Goal: Participate in discussion

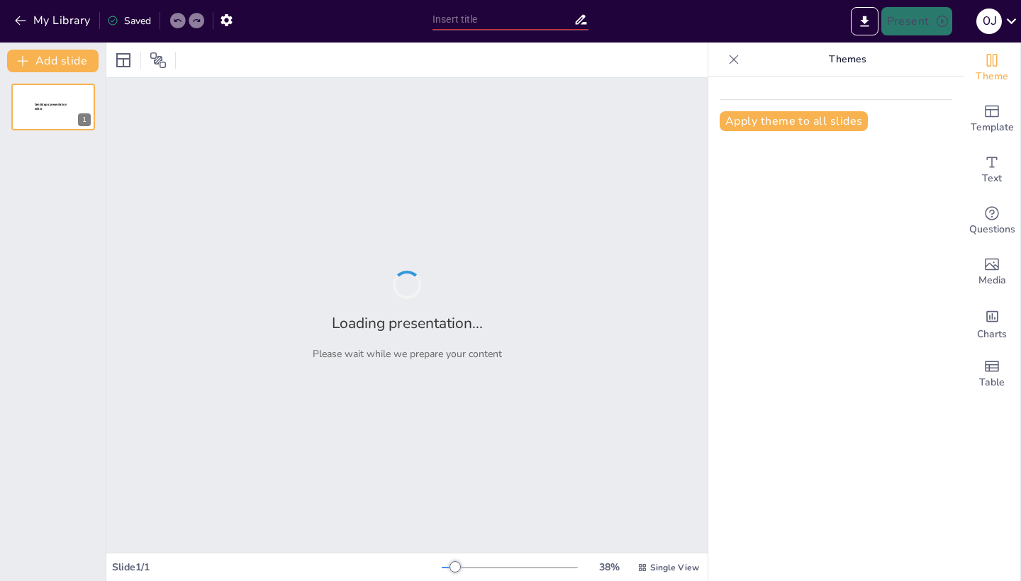
type input "Transformación Social a través del Deporte: El Campus Deportivo [PERSON_NAME] F…"
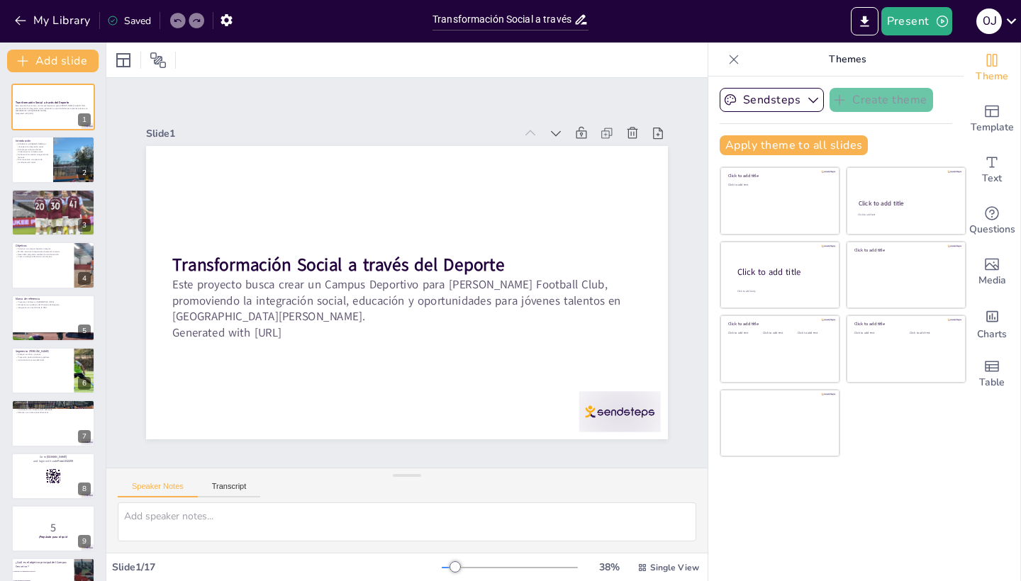
checkbox input "true"
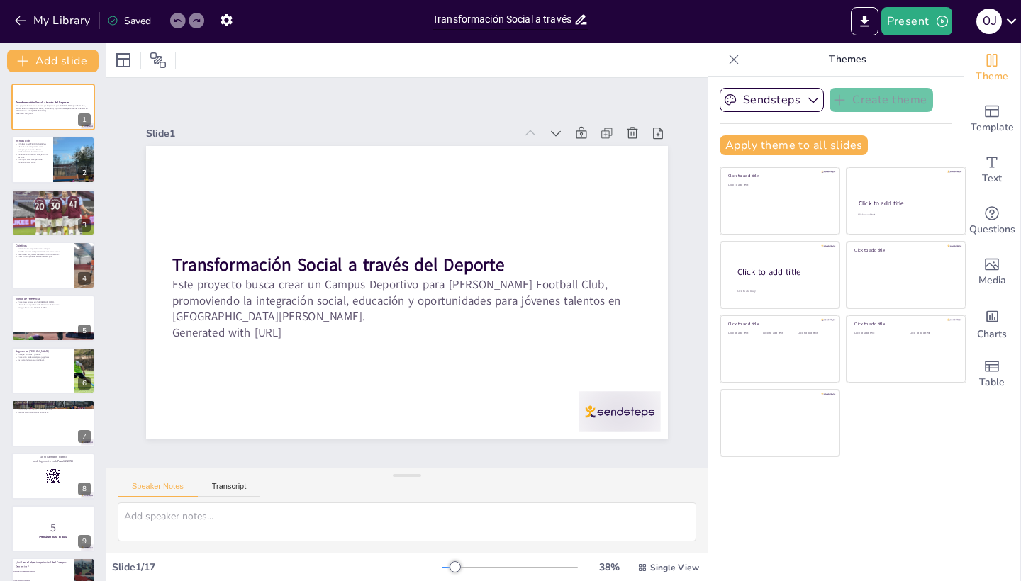
checkbox input "true"
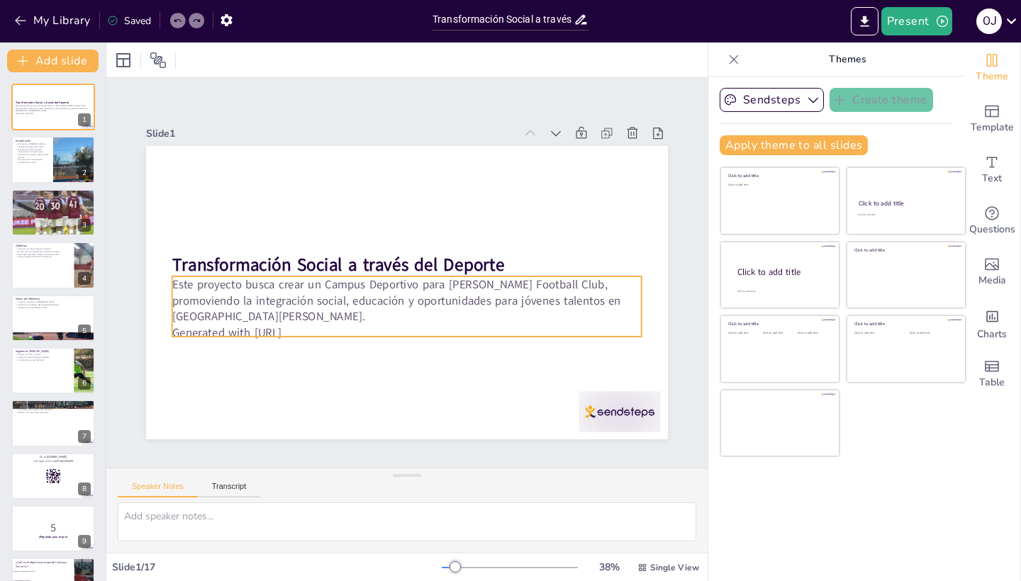
checkbox input "true"
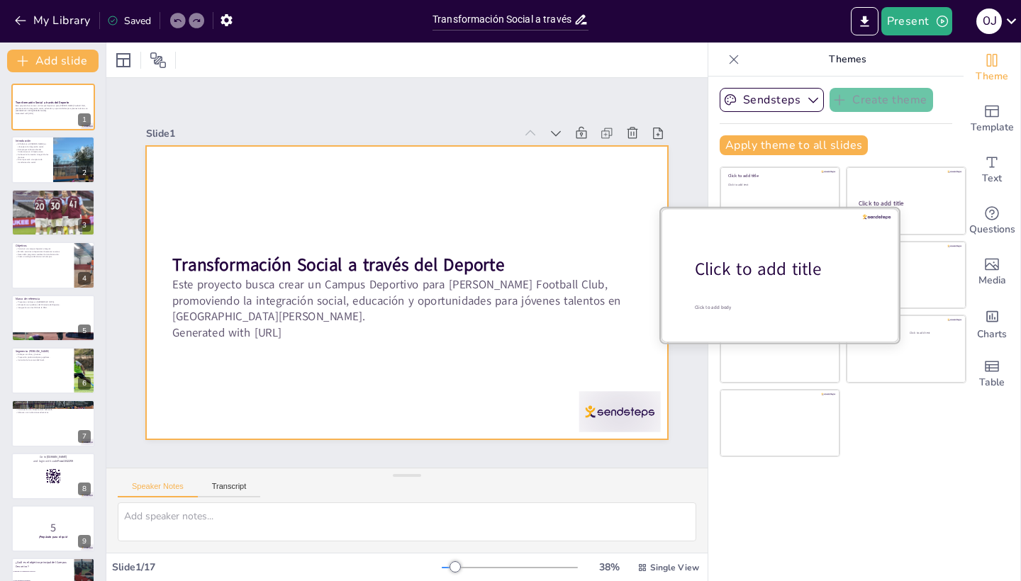
checkbox input "true"
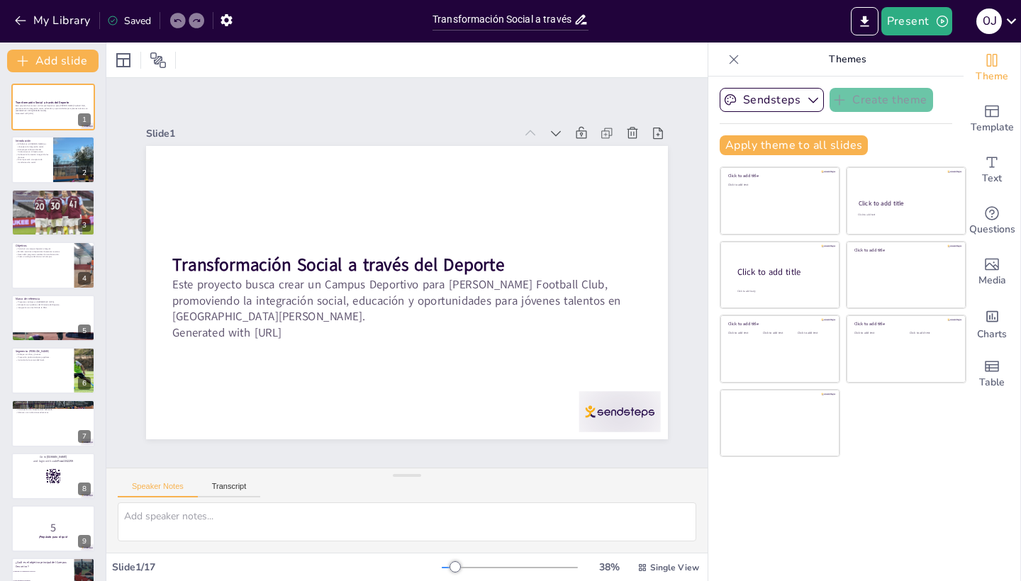
checkbox input "true"
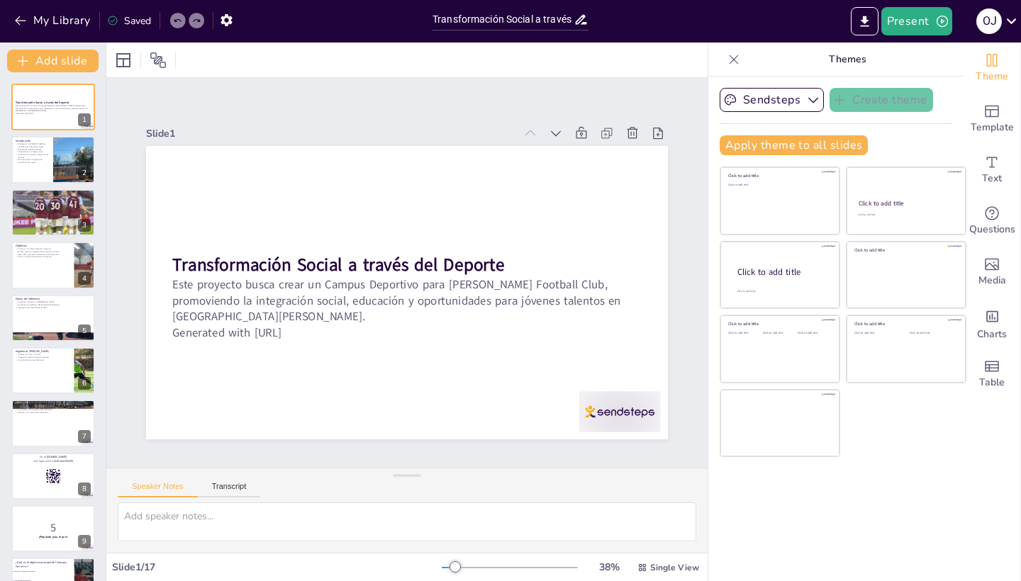
checkbox input "true"
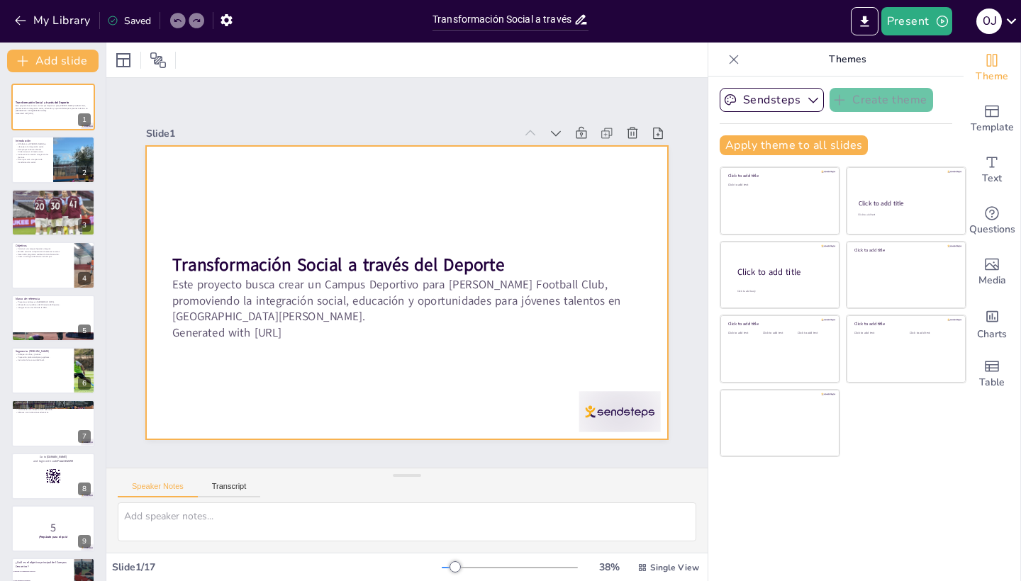
checkbox input "true"
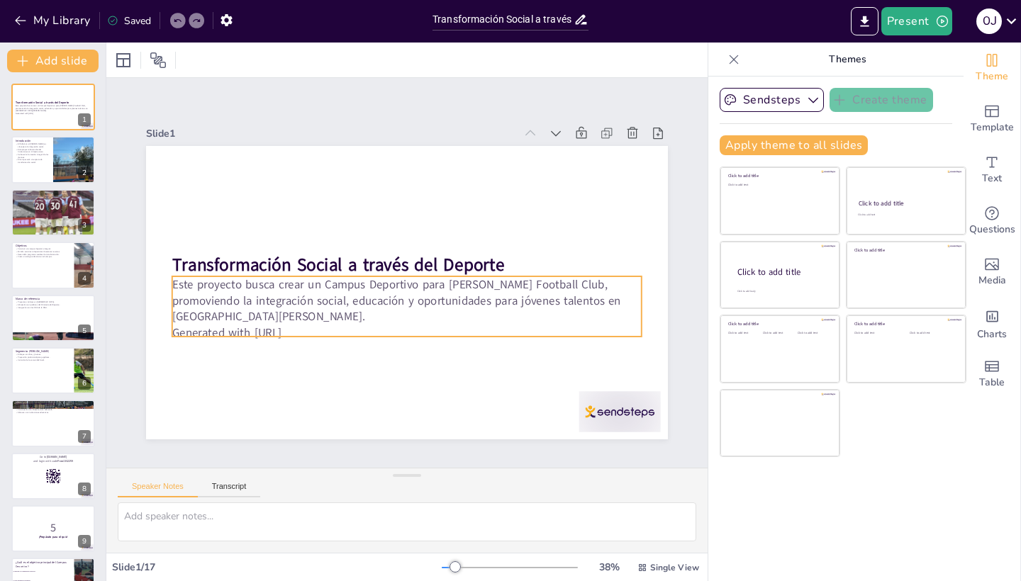
checkbox input "true"
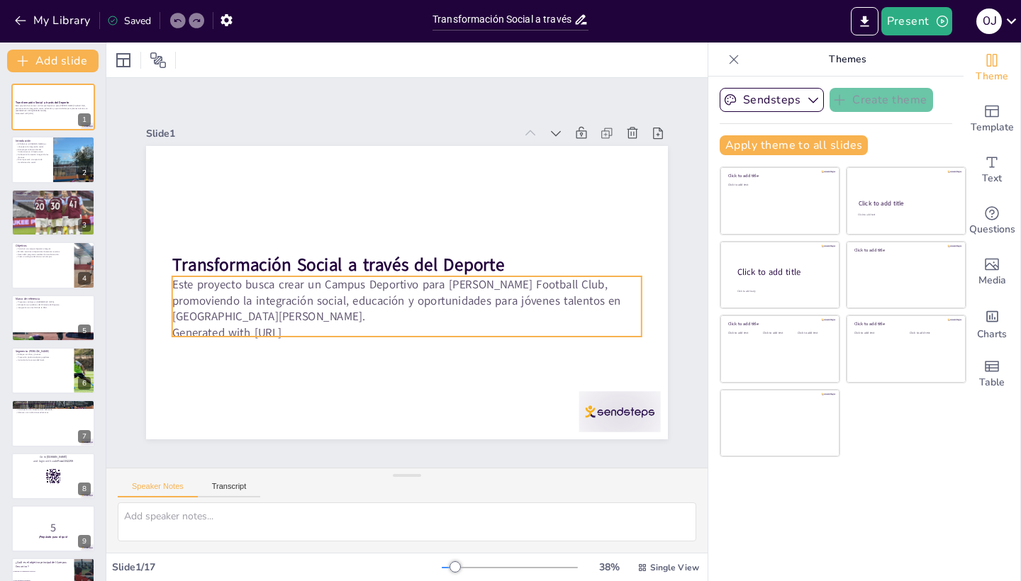
checkbox input "true"
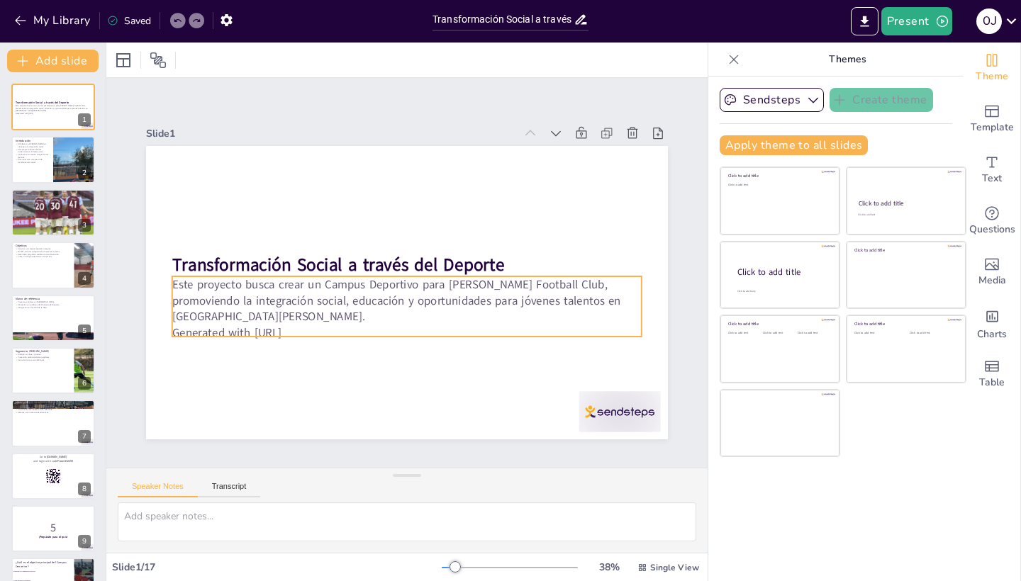
checkbox input "true"
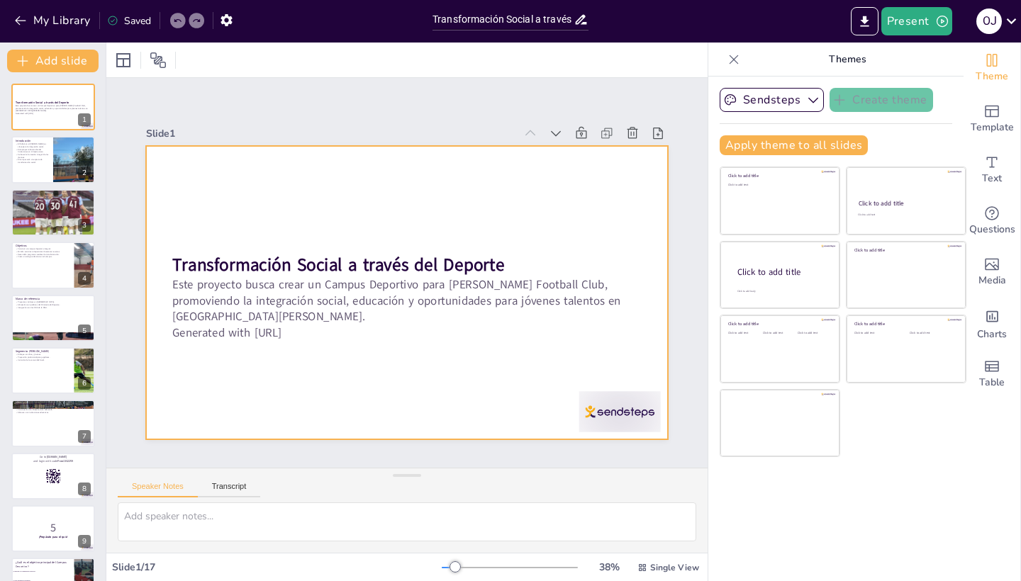
checkbox input "true"
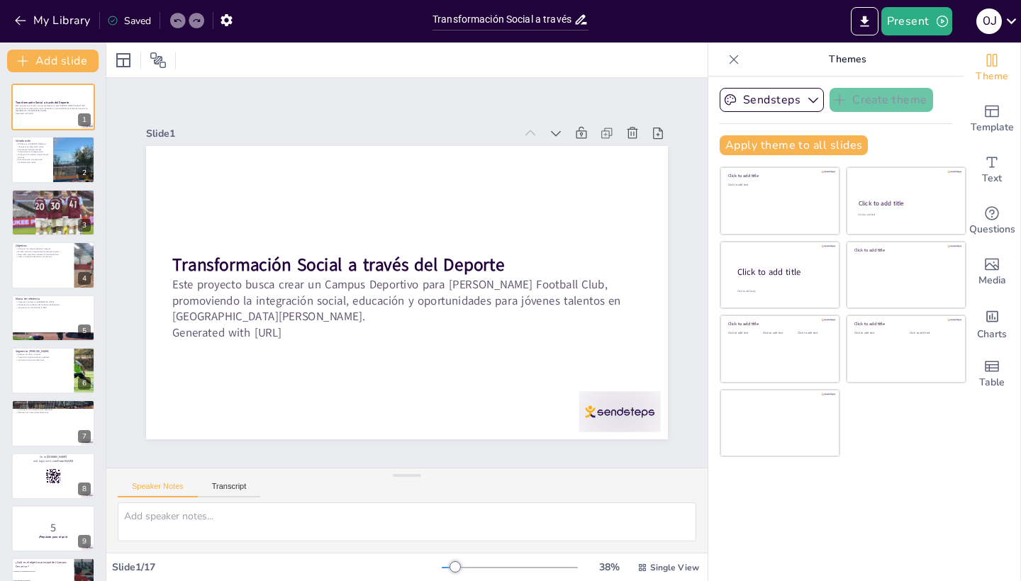
checkbox input "true"
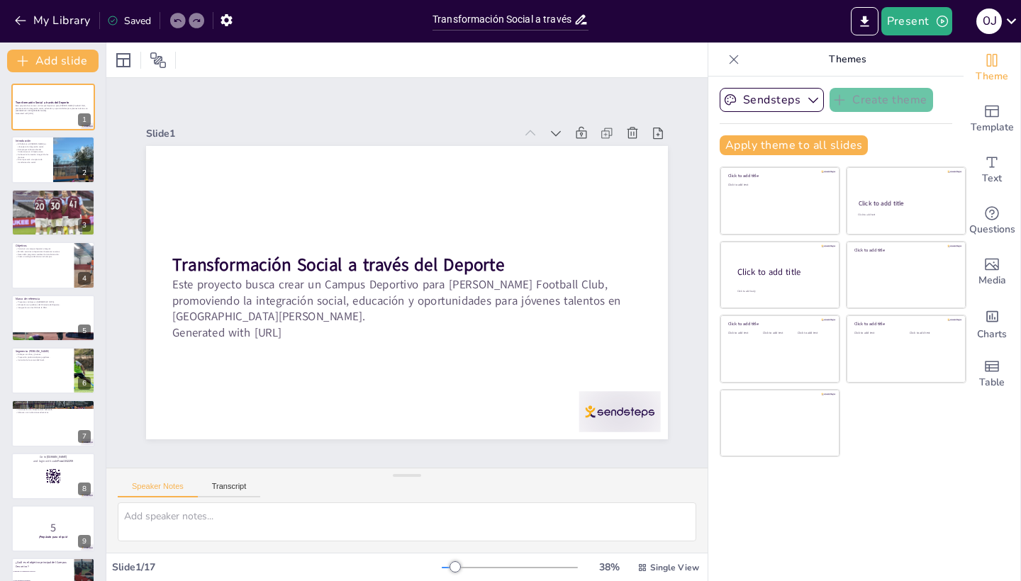
checkbox input "true"
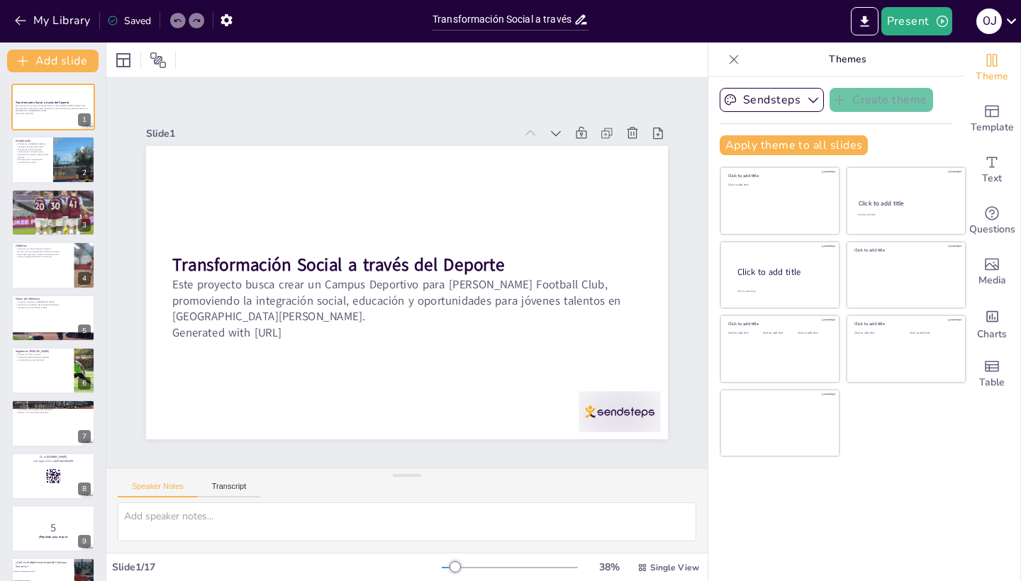
checkbox input "true"
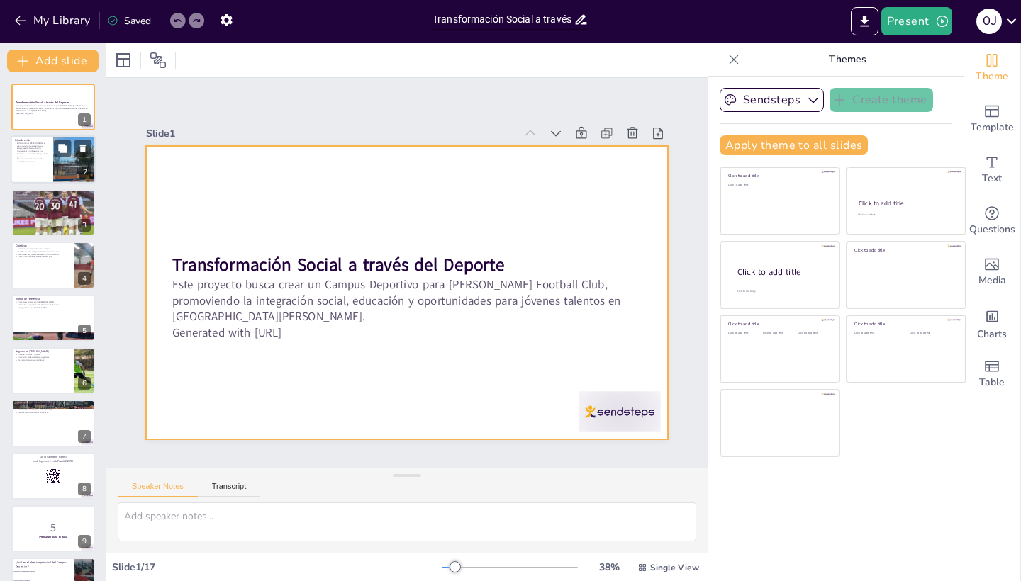
checkbox input "true"
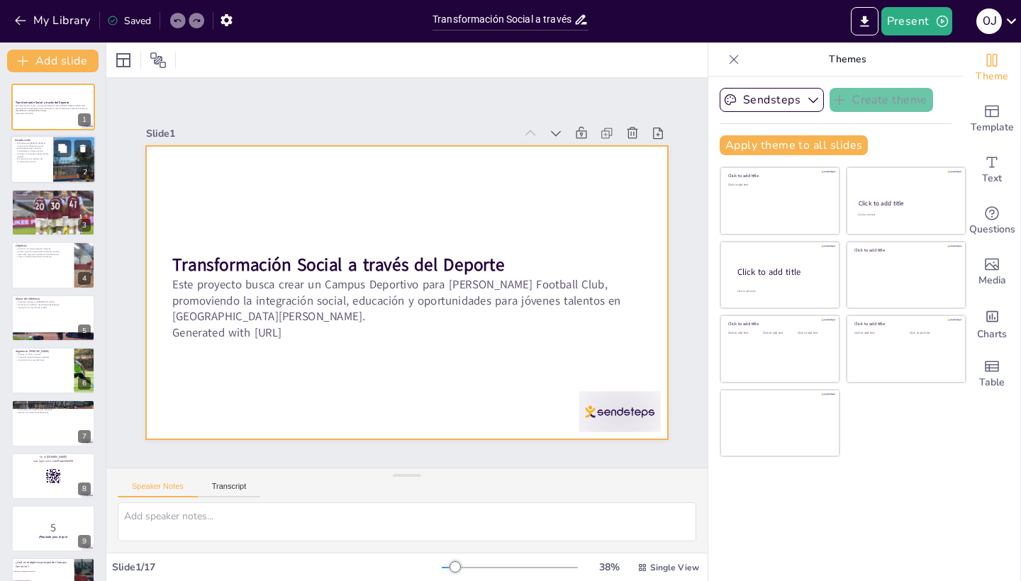
checkbox input "true"
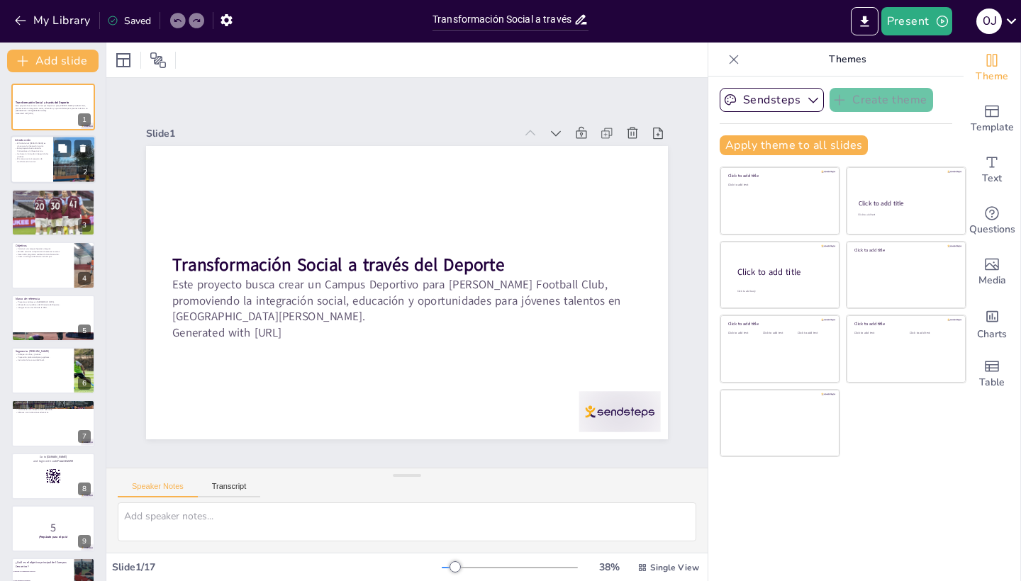
checkbox input "true"
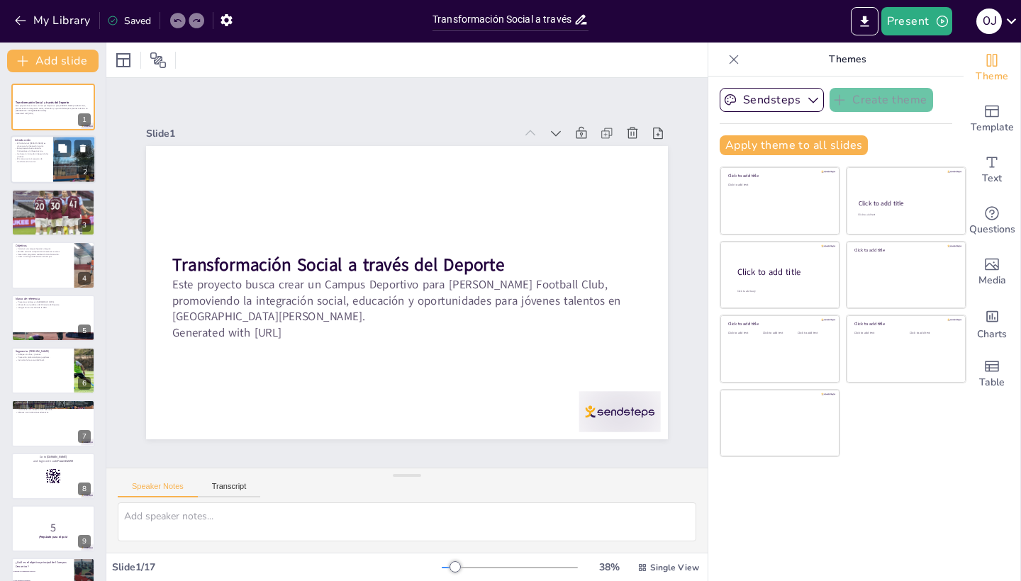
checkbox input "true"
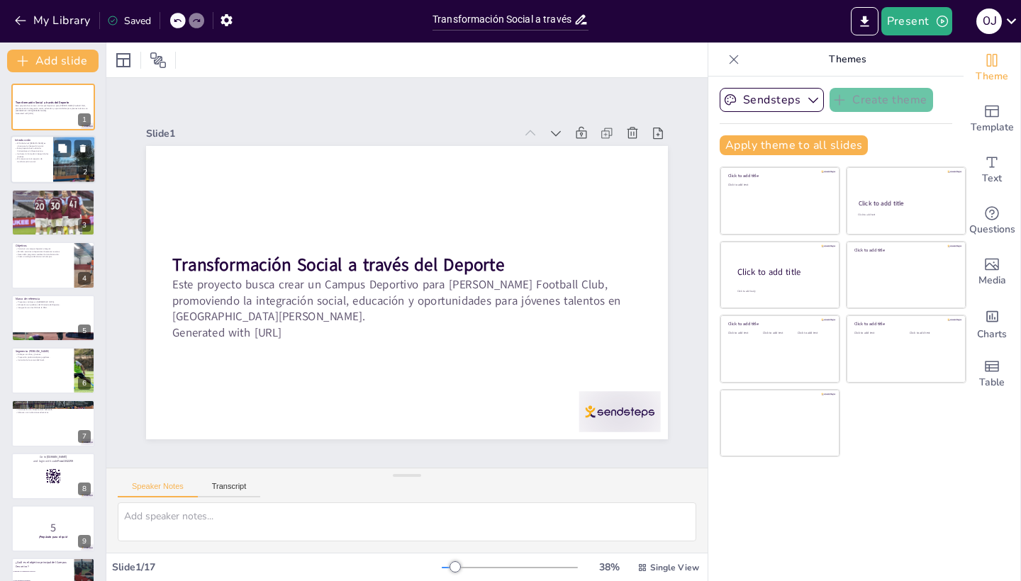
checkbox input "true"
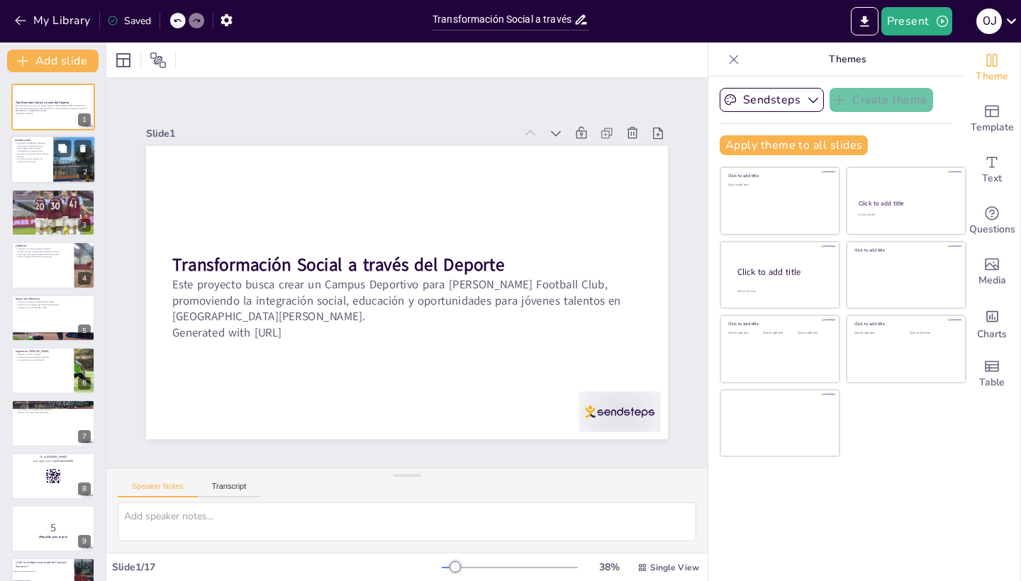
checkbox input "true"
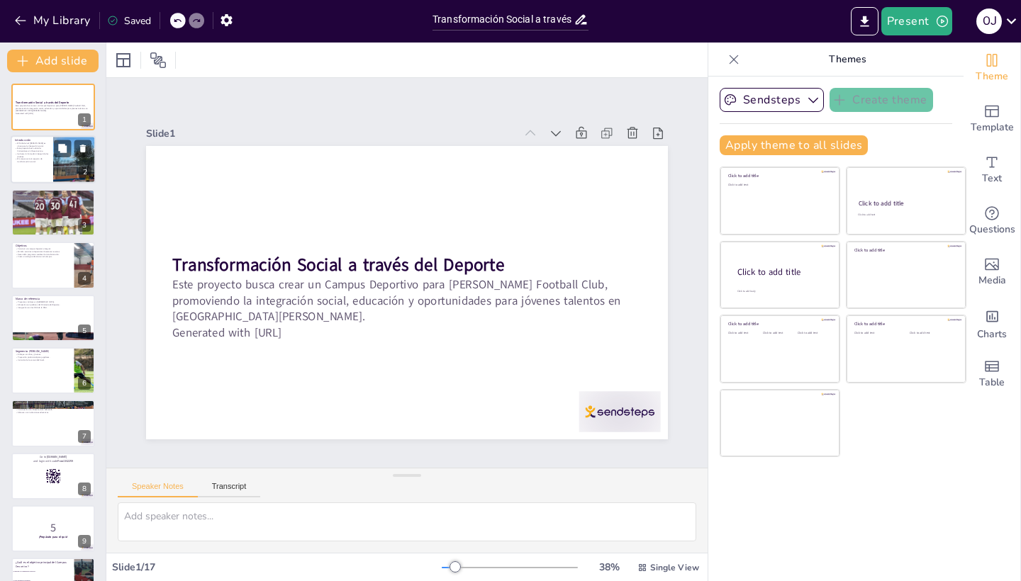
checkbox input "true"
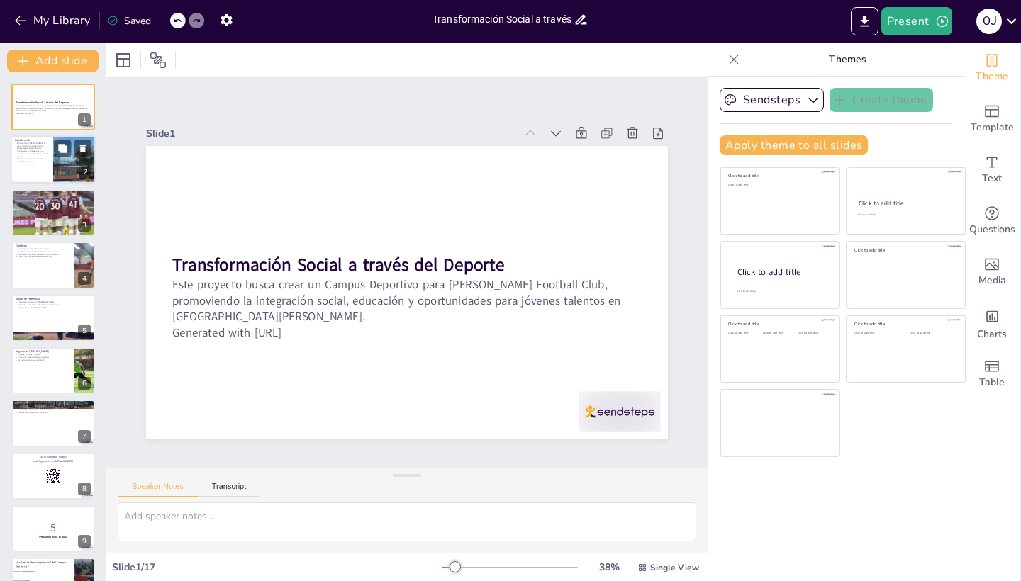
checkbox input "true"
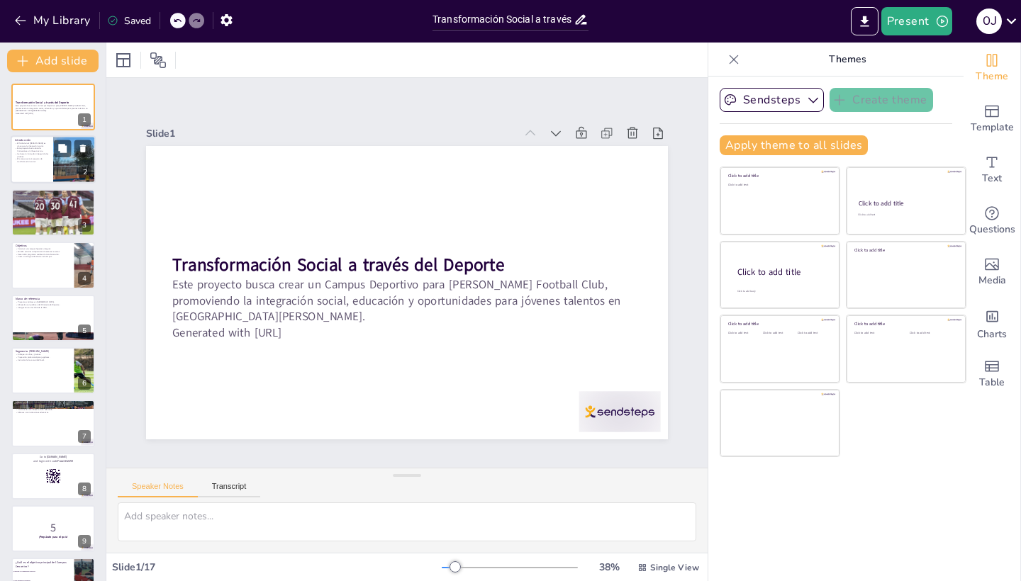
checkbox input "true"
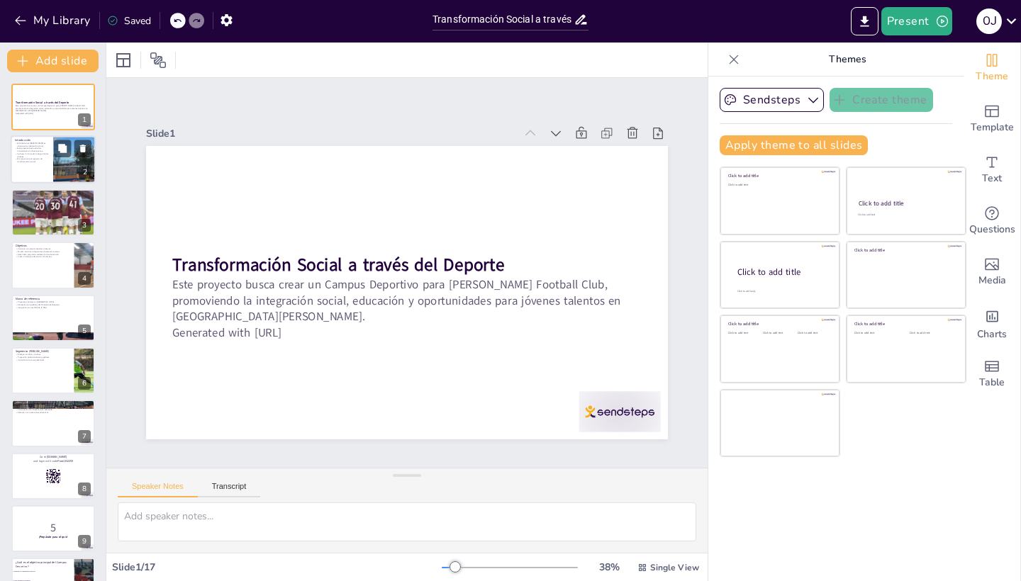
click at [33, 147] on p "El fútbol en el [PERSON_NAME] es clave para la integración social." at bounding box center [32, 144] width 34 height 5
type textarea "El fútbol es una herramienta poderosa para unir a las comunidades y fomentar la…"
checkbox input "true"
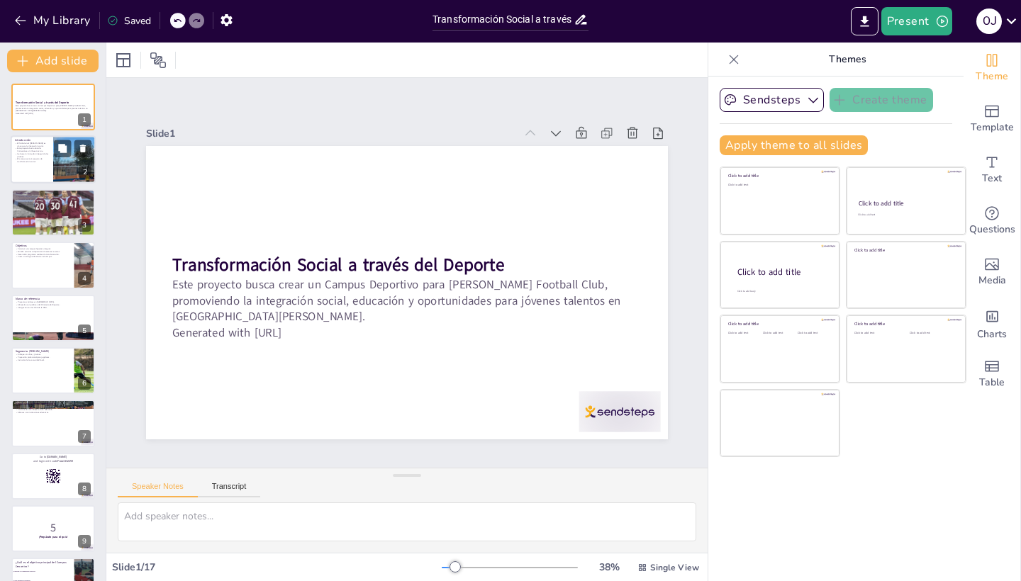
checkbox input "true"
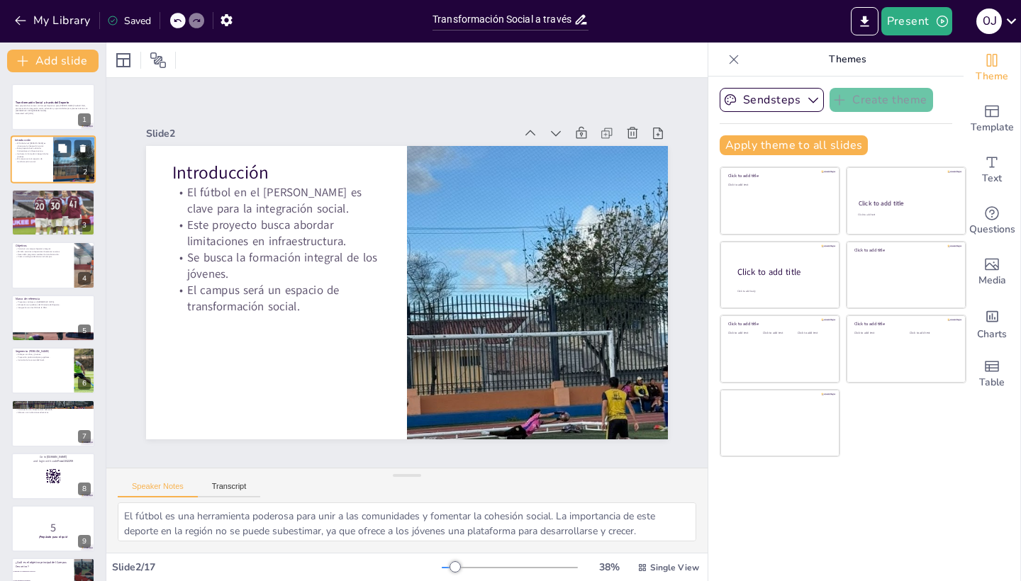
checkbox input "true"
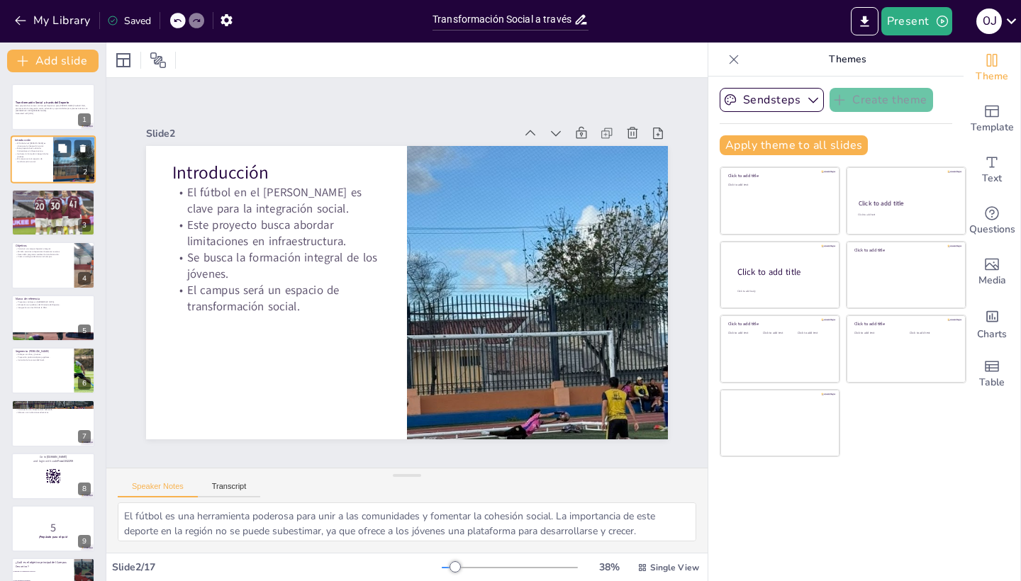
scroll to position [419, 0]
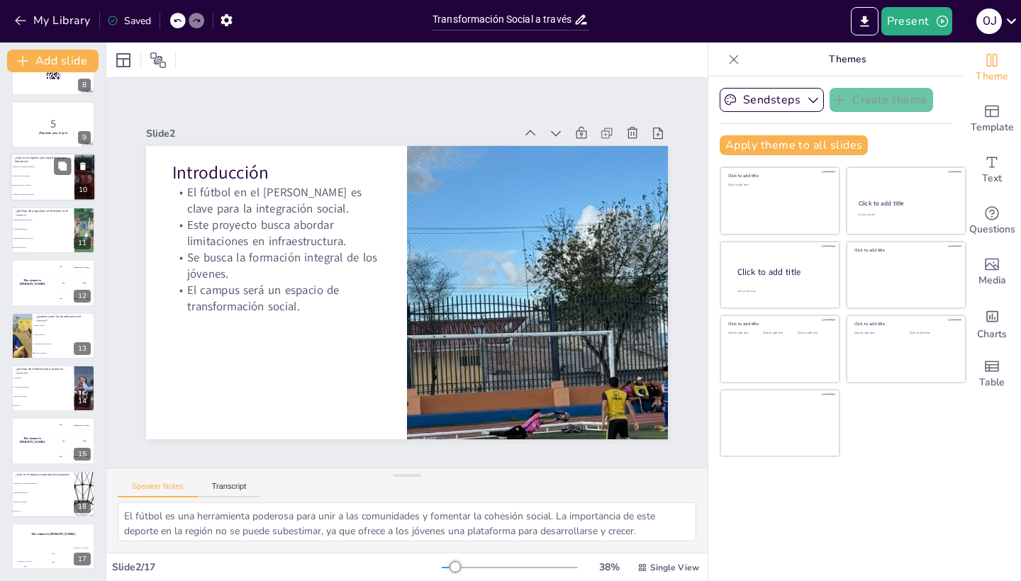
checkbox input "true"
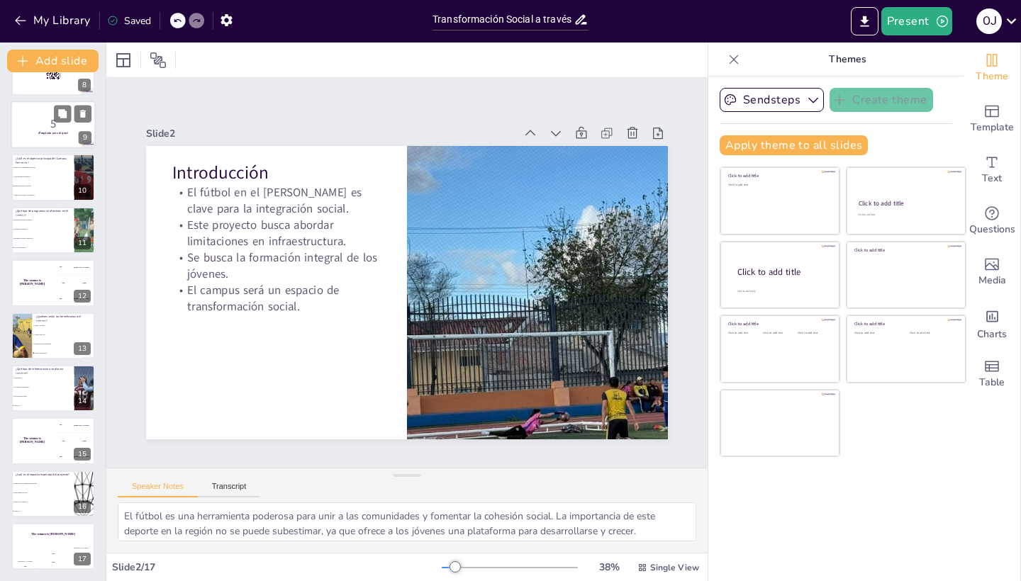
checkbox input "true"
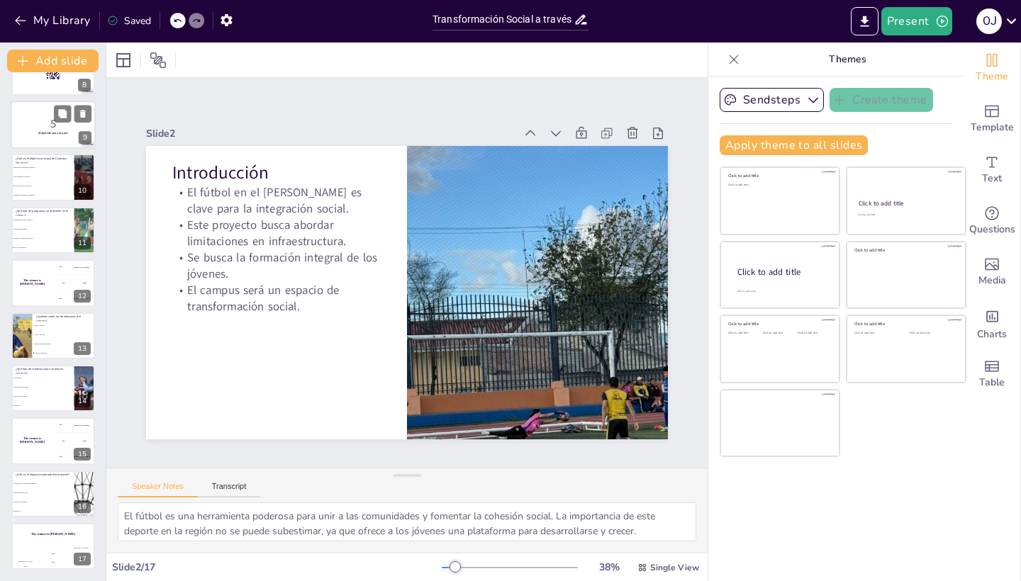
checkbox input "true"
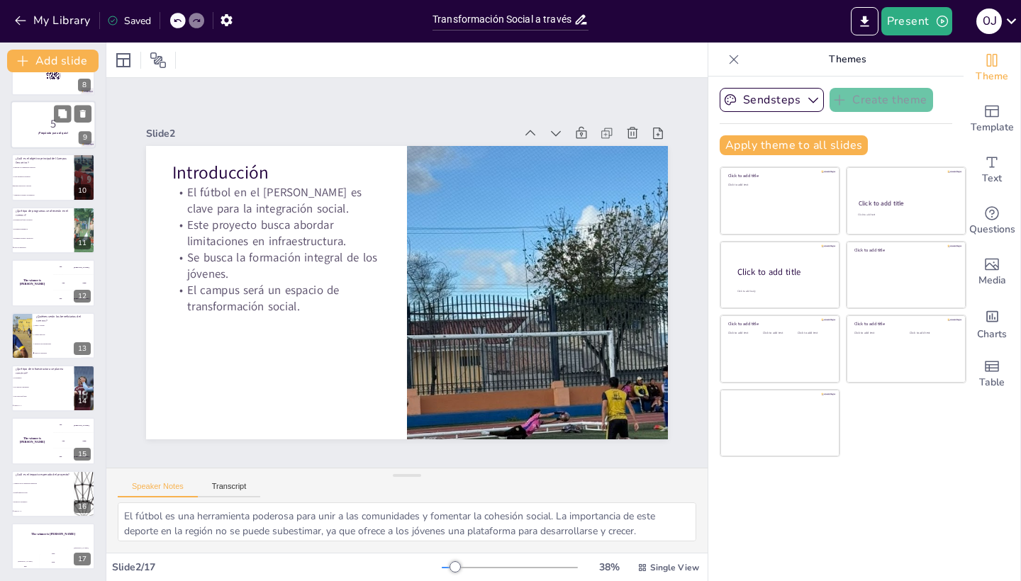
checkbox input "true"
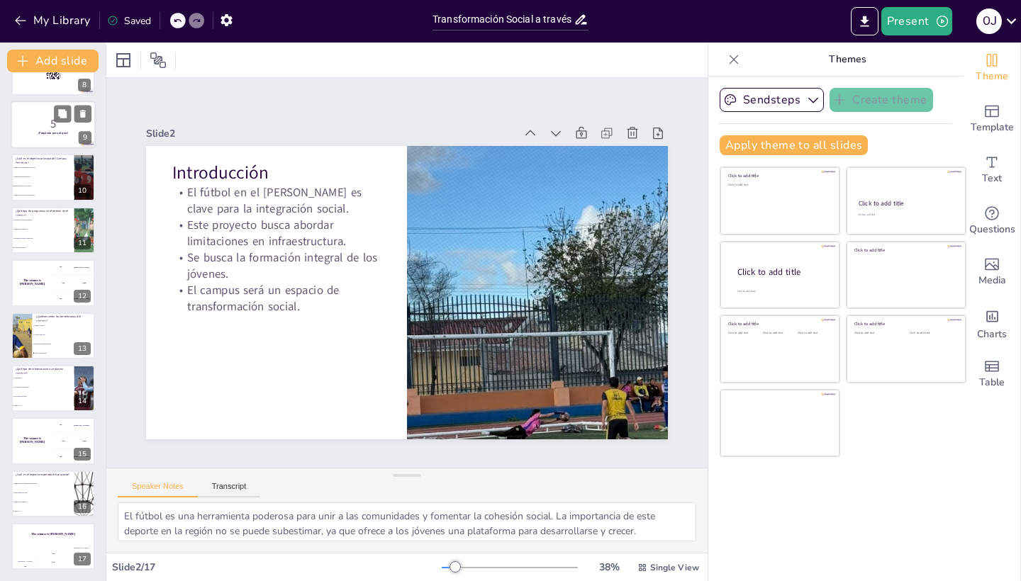
scroll to position [404, 0]
checkbox input "true"
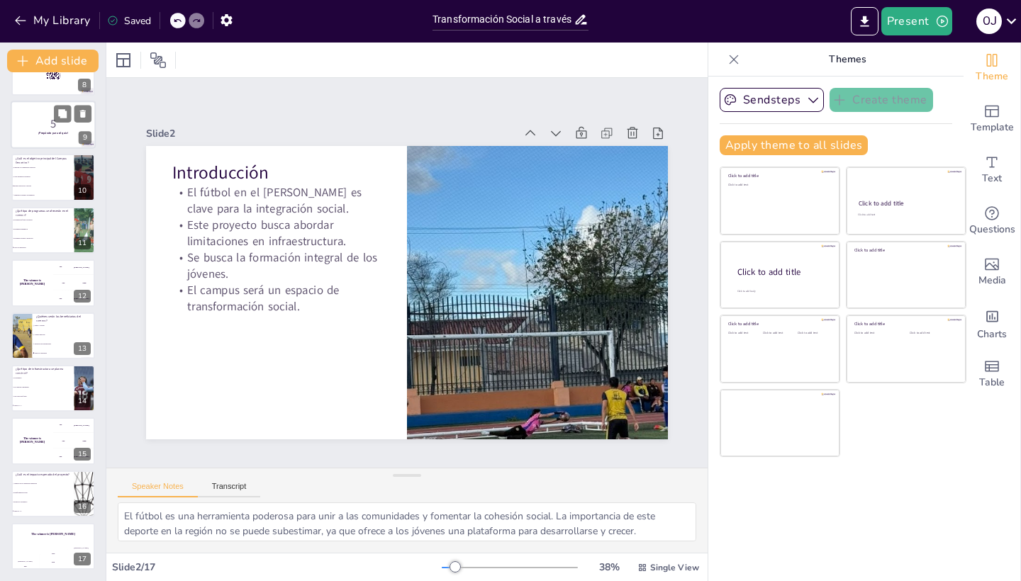
checkbox input "true"
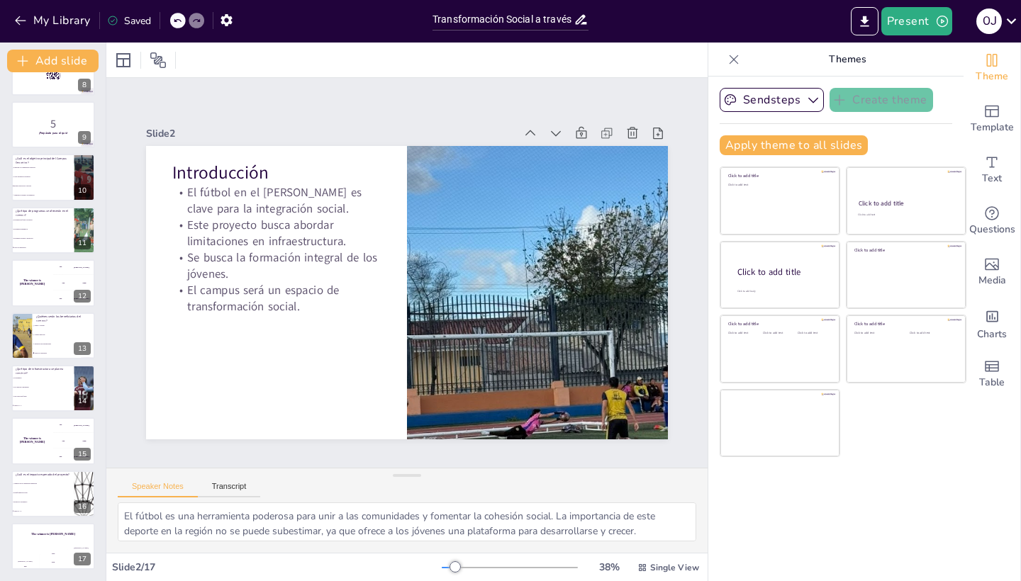
checkbox input "true"
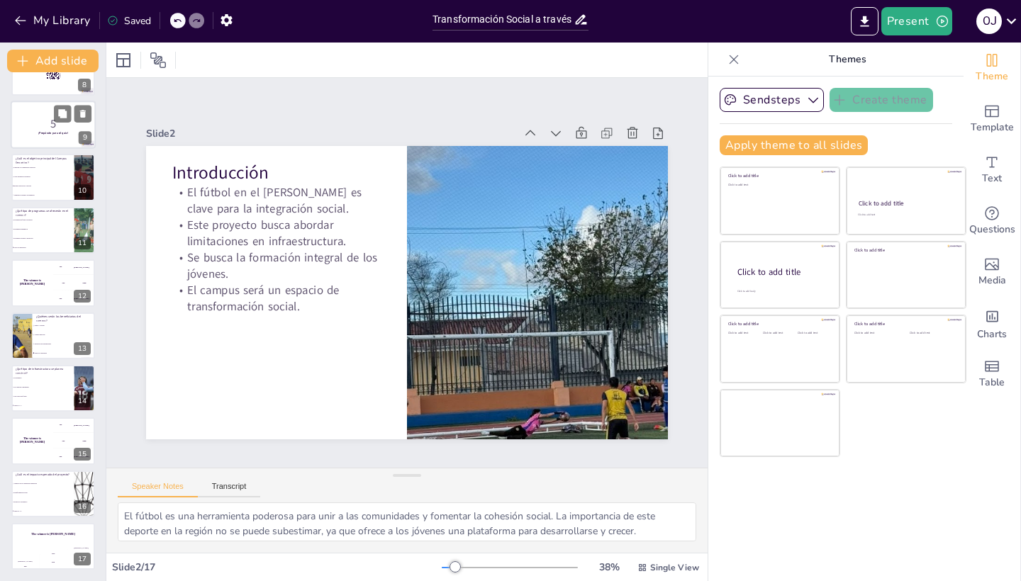
checkbox input "true"
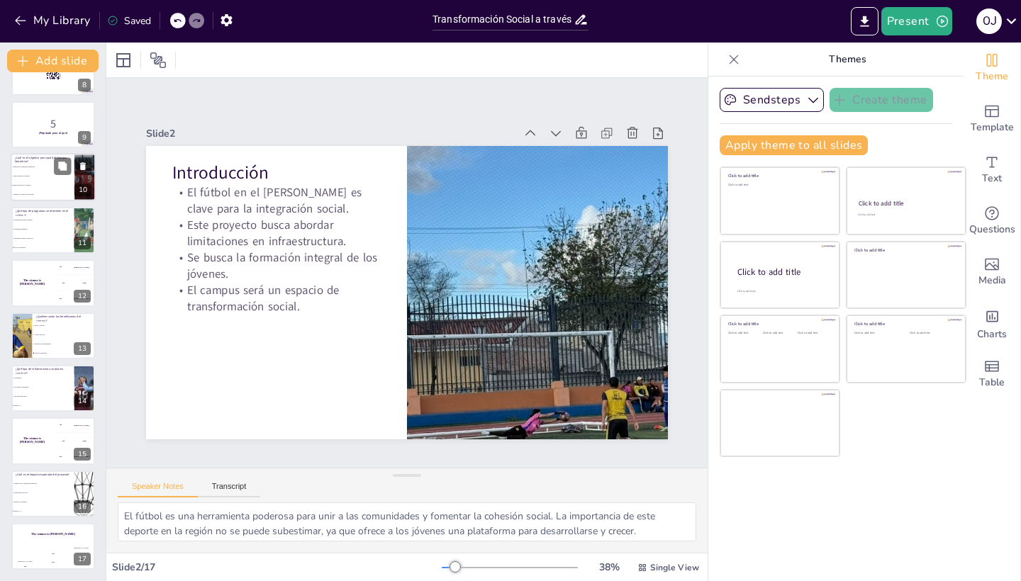
checkbox input "true"
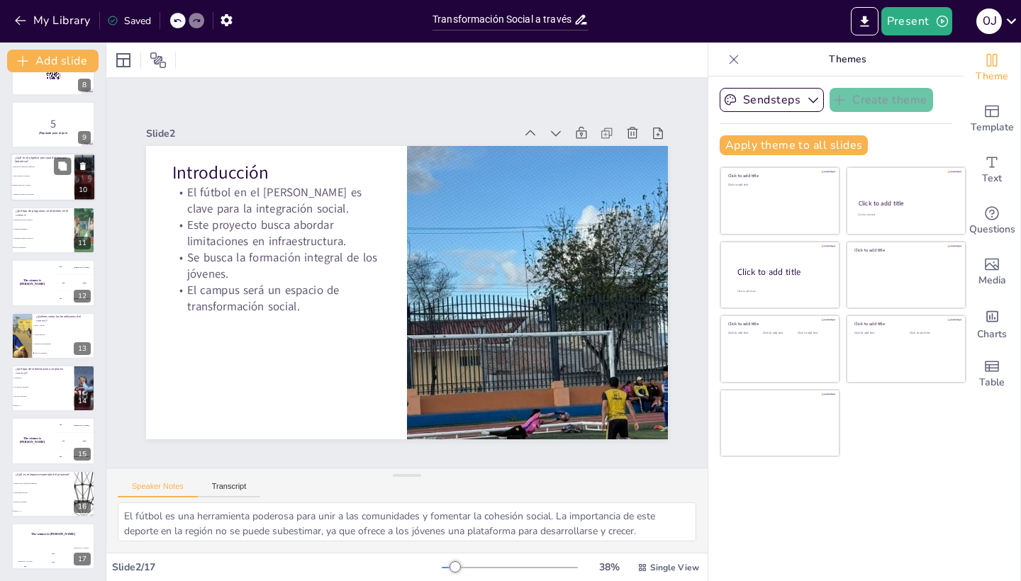
checkbox input "true"
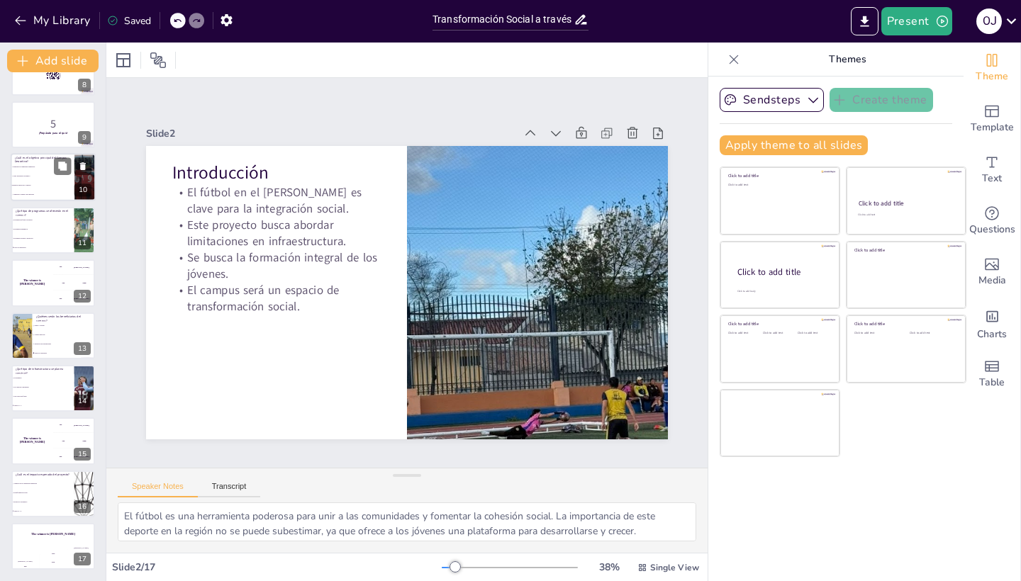
checkbox input "true"
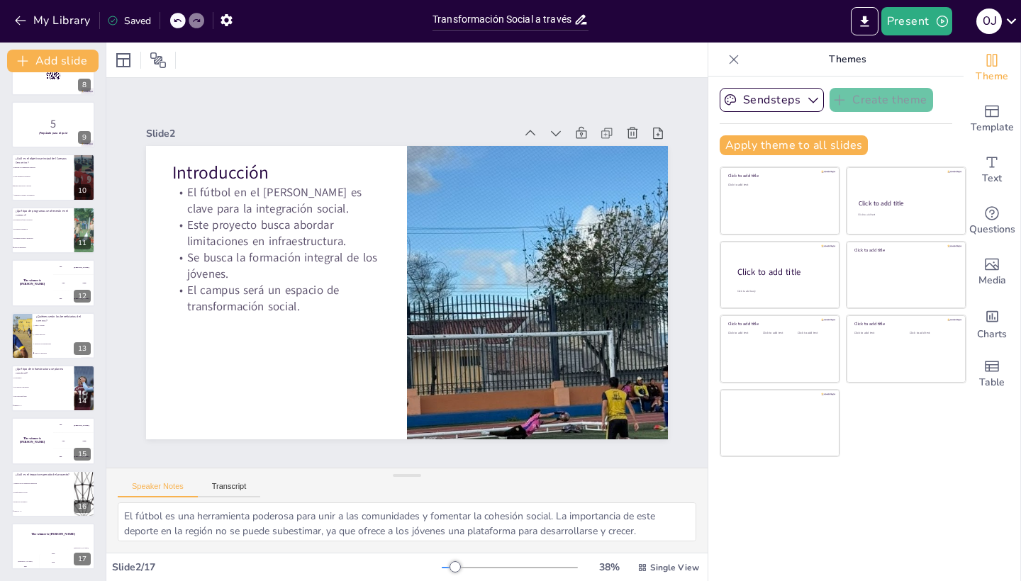
checkbox input "true"
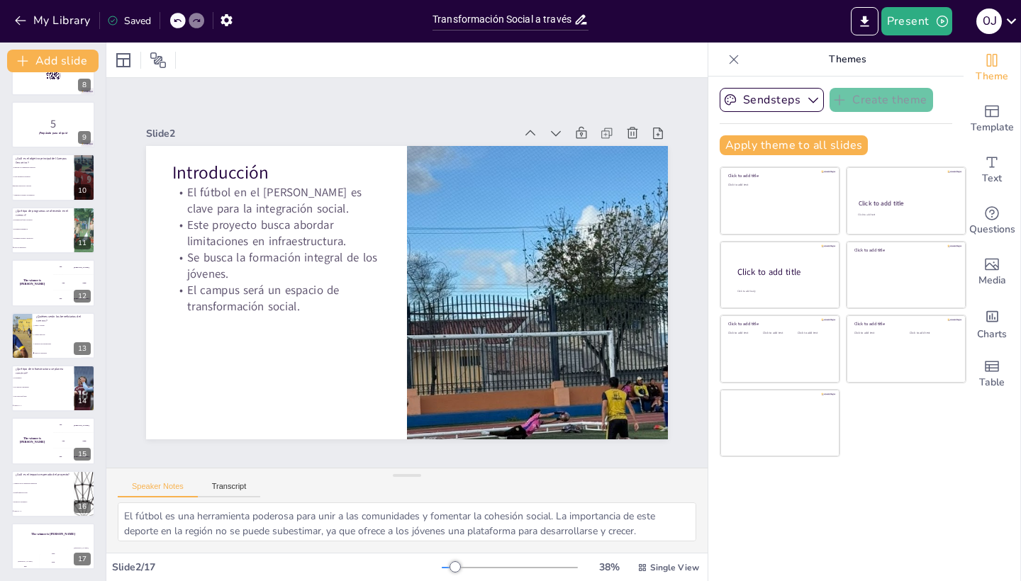
checkbox input "true"
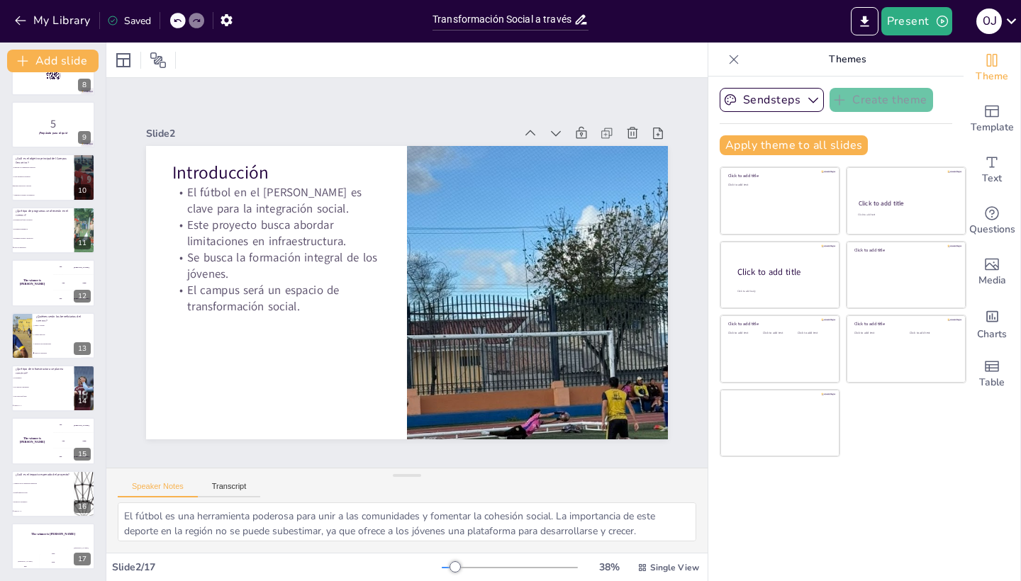
checkbox input "true"
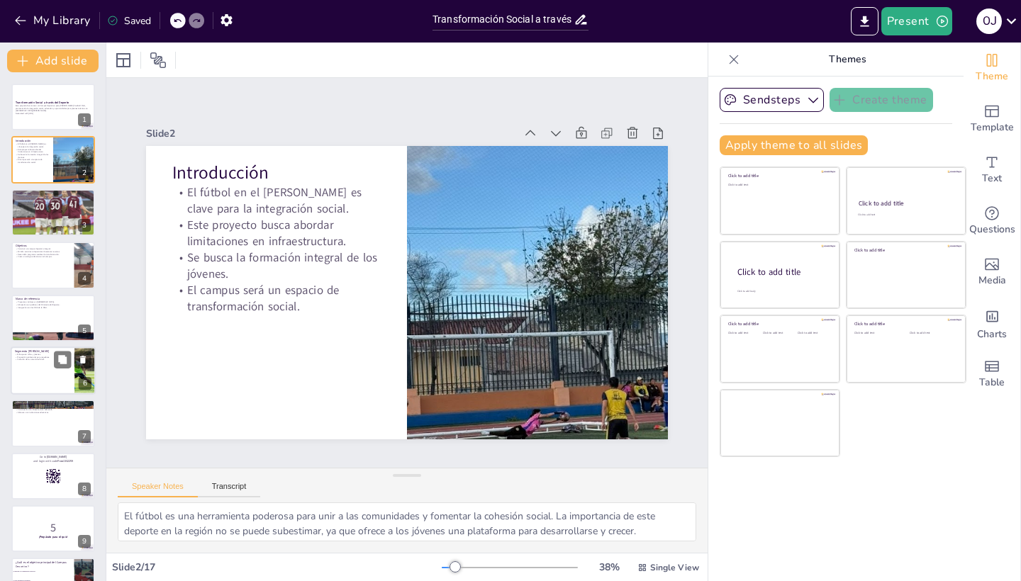
checkbox input "true"
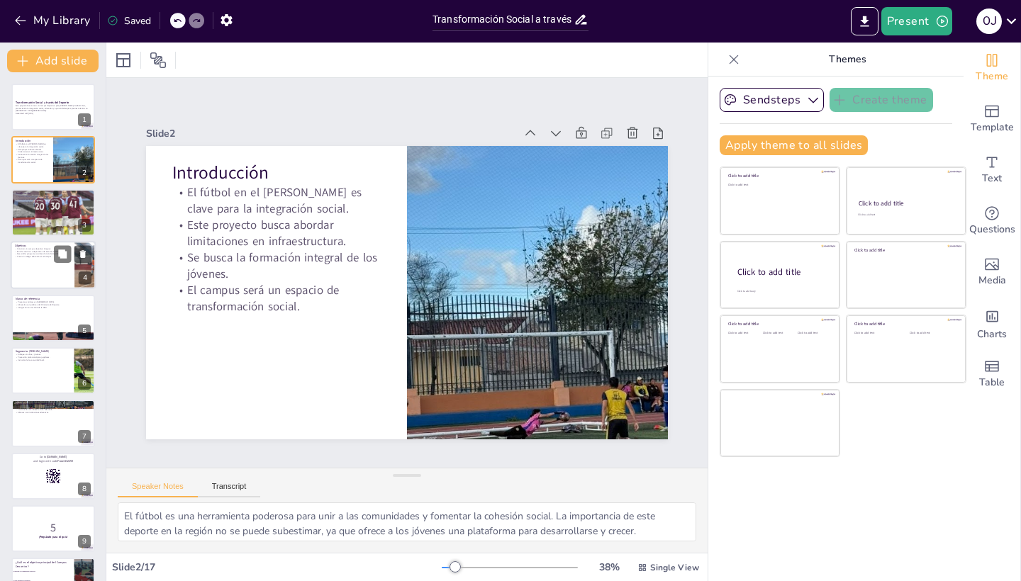
checkbox input "true"
click at [60, 156] on button at bounding box center [62, 148] width 17 height 17
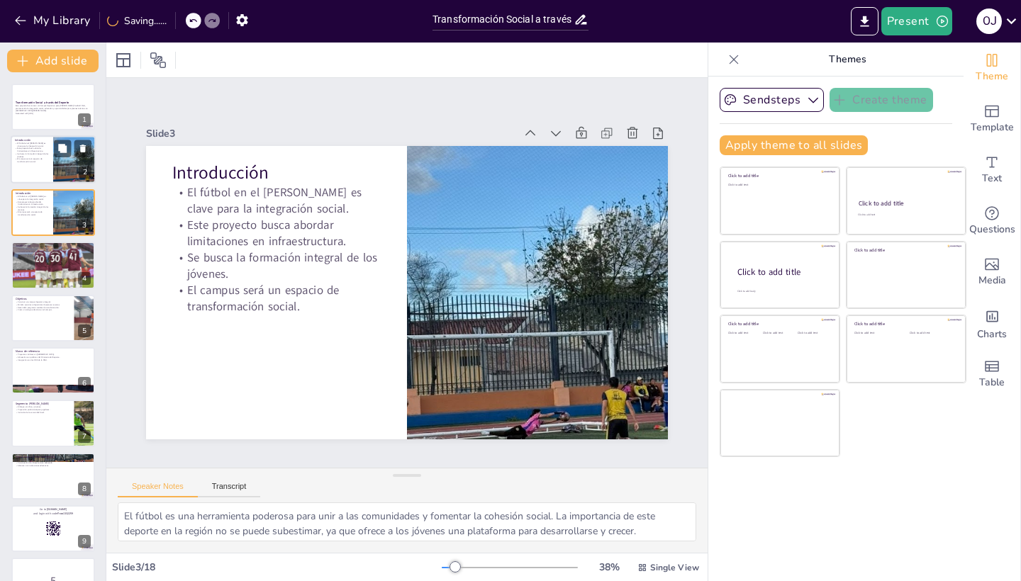
click at [44, 169] on div at bounding box center [53, 160] width 85 height 48
click at [50, 208] on div at bounding box center [53, 213] width 85 height 48
click at [53, 261] on div at bounding box center [53, 265] width 85 height 83
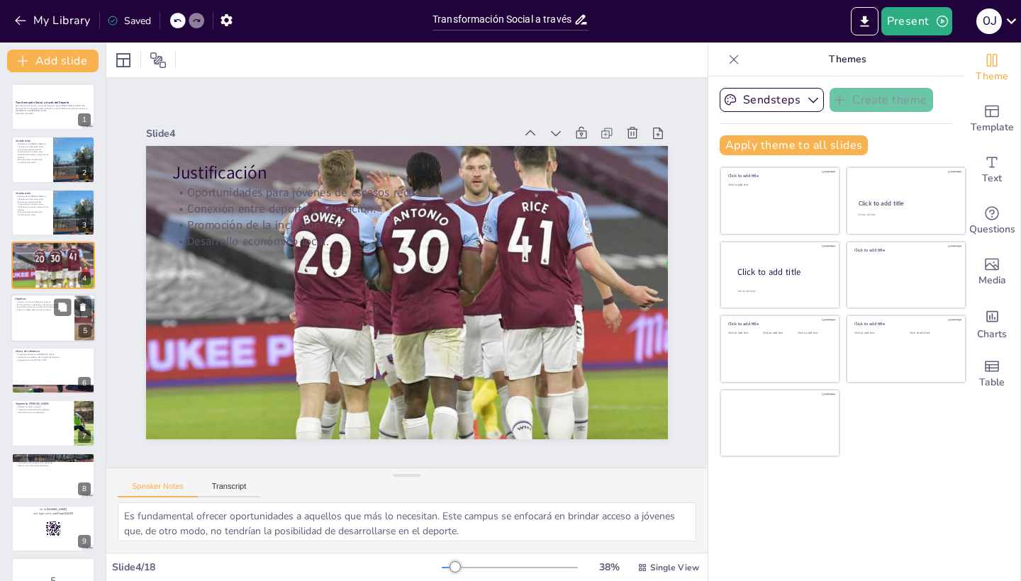
click at [51, 318] on div at bounding box center [53, 318] width 85 height 48
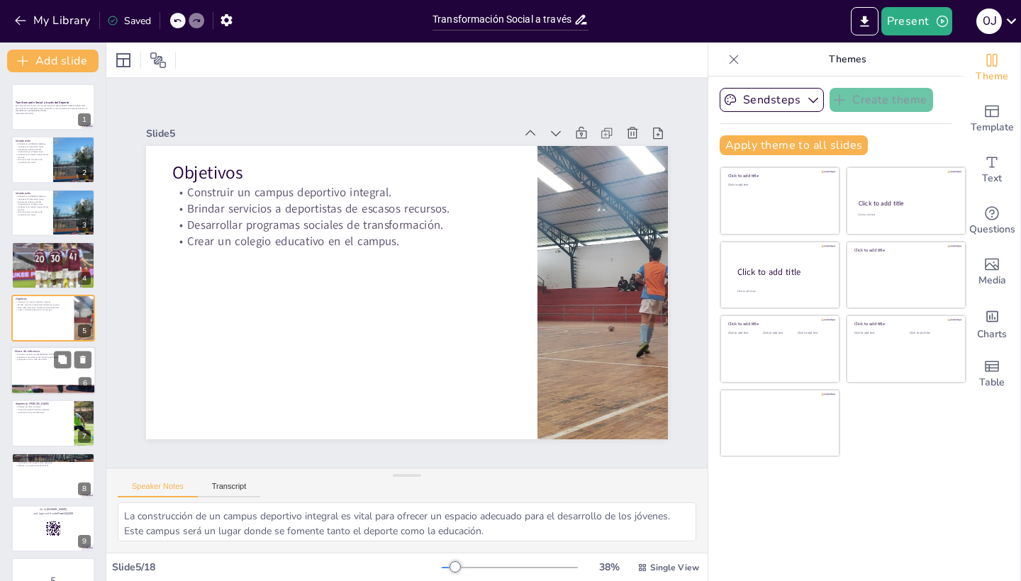
click at [43, 366] on div at bounding box center [53, 371] width 85 height 48
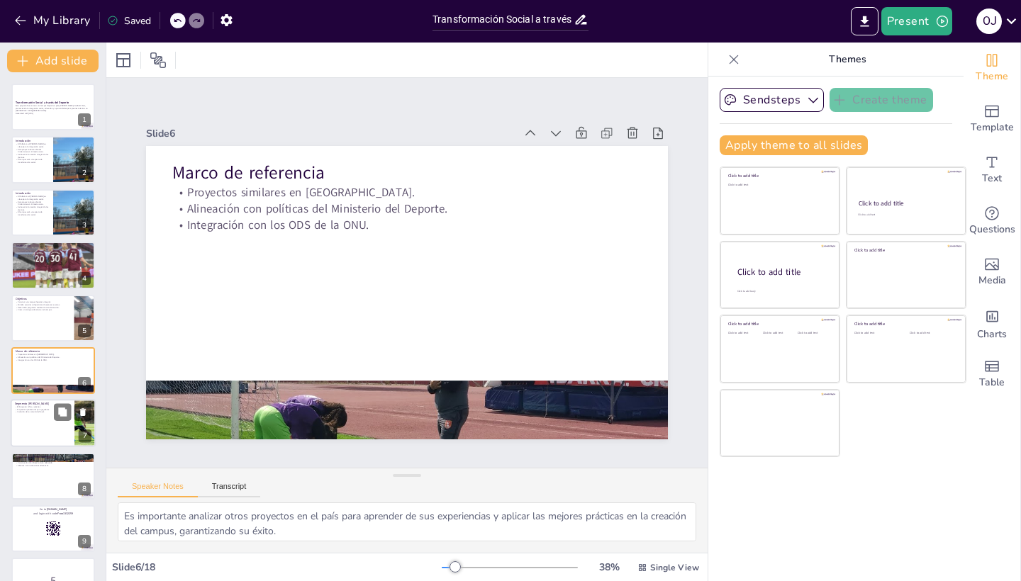
scroll to position [44, 0]
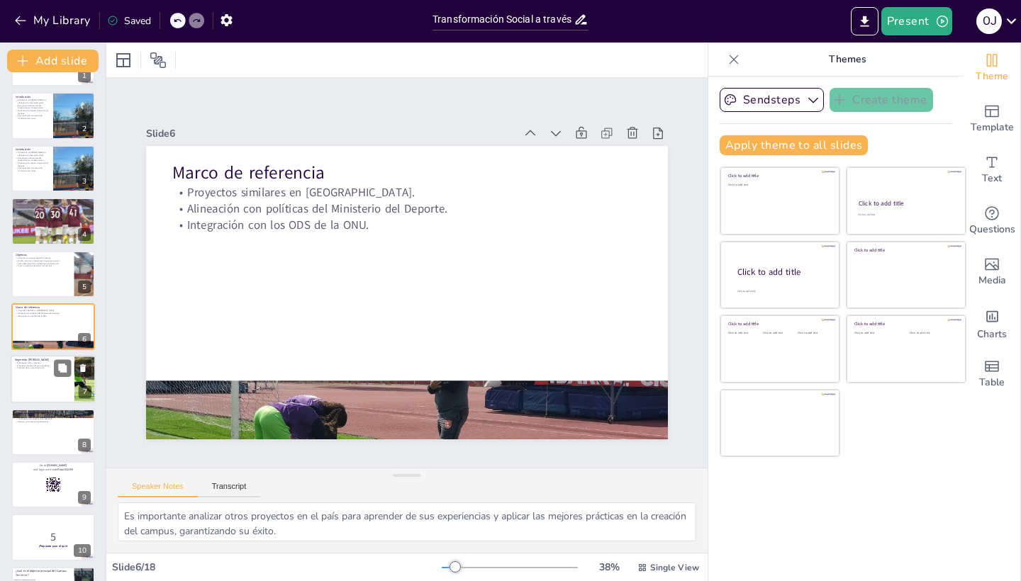
click at [45, 381] on div at bounding box center [53, 380] width 85 height 48
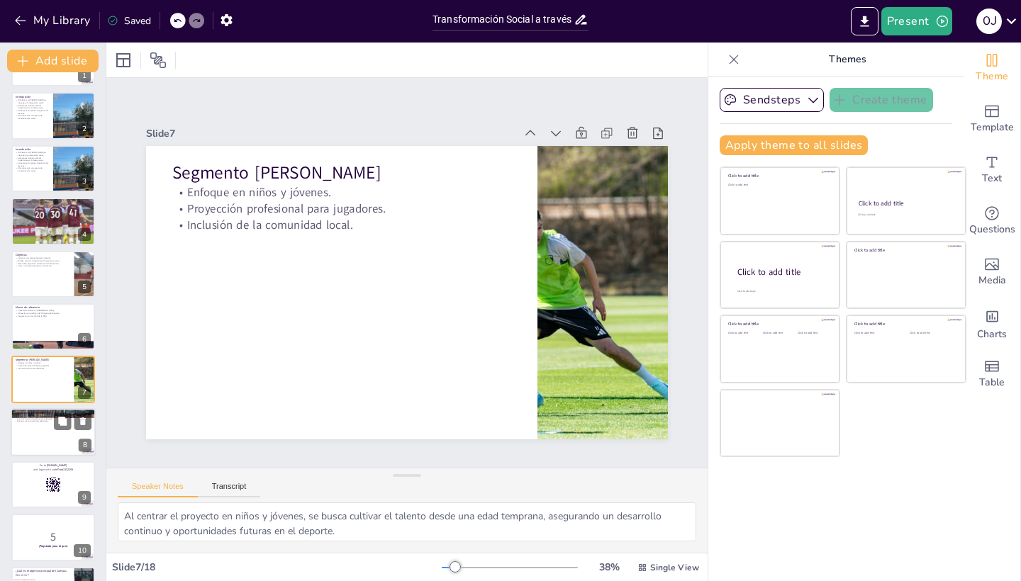
scroll to position [96, 0]
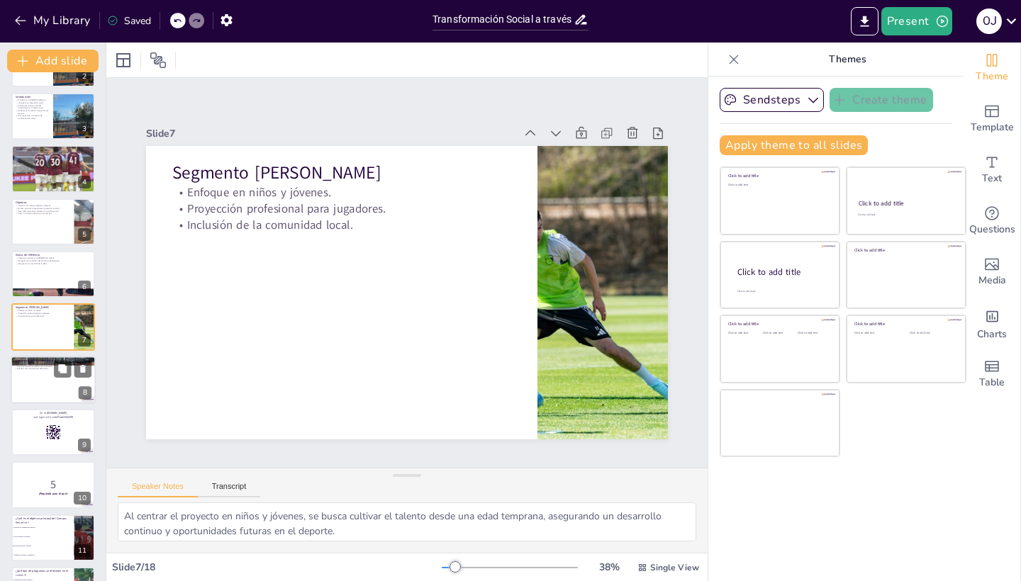
click at [42, 383] on div at bounding box center [53, 380] width 85 height 48
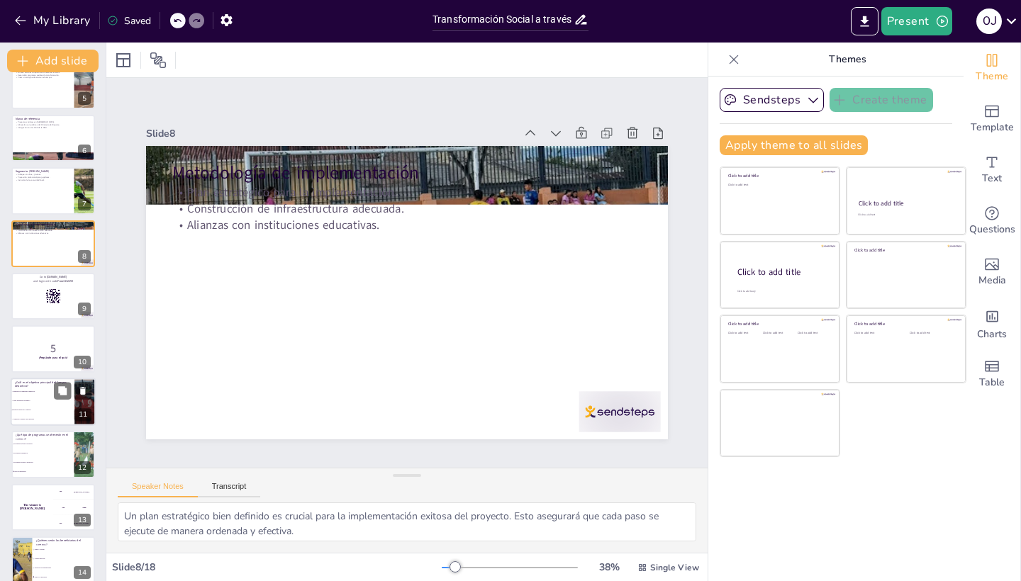
scroll to position [241, 0]
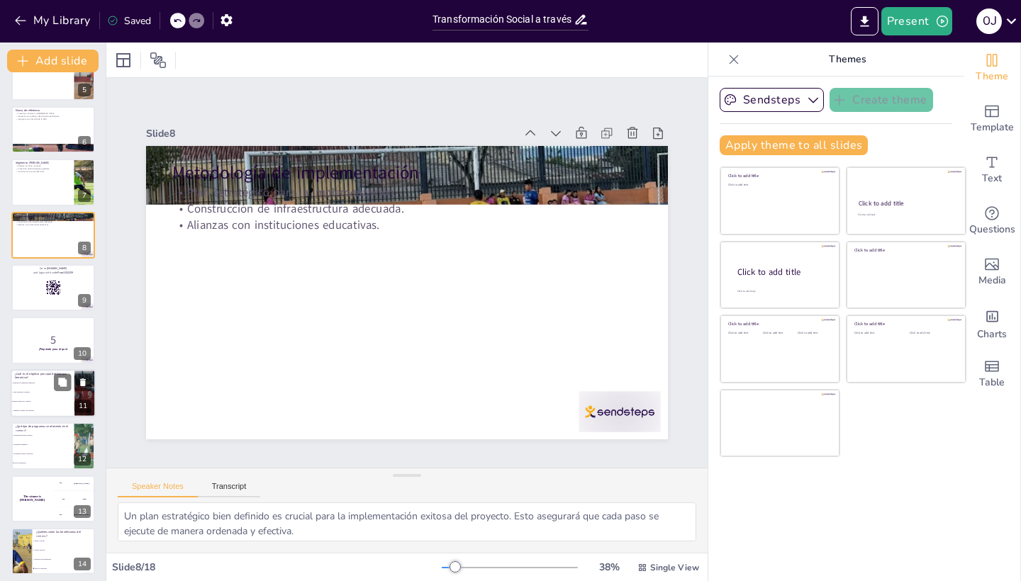
click at [48, 391] on li "Crear un espacio recreativo" at bounding box center [43, 392] width 64 height 9
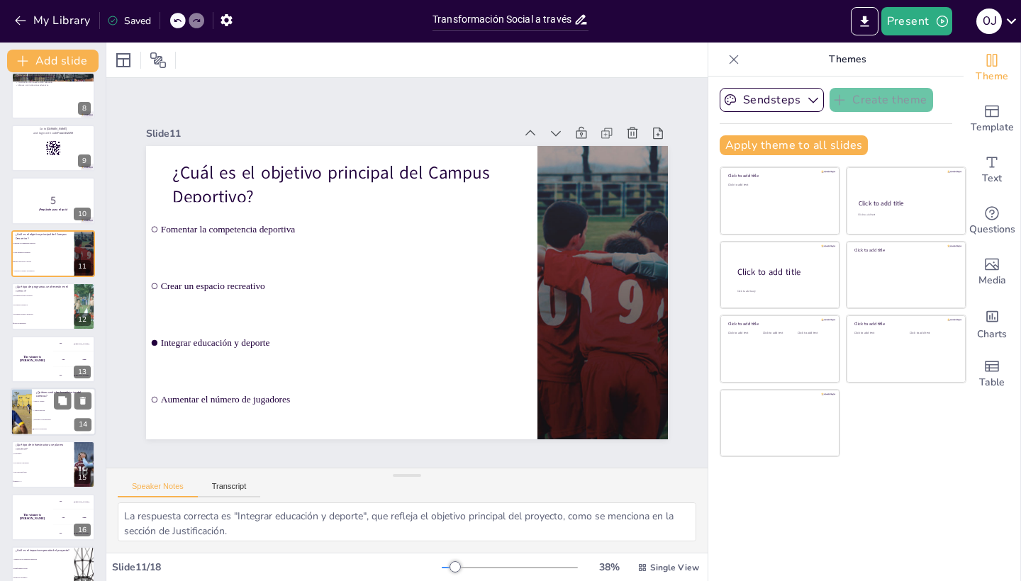
scroll to position [457, 0]
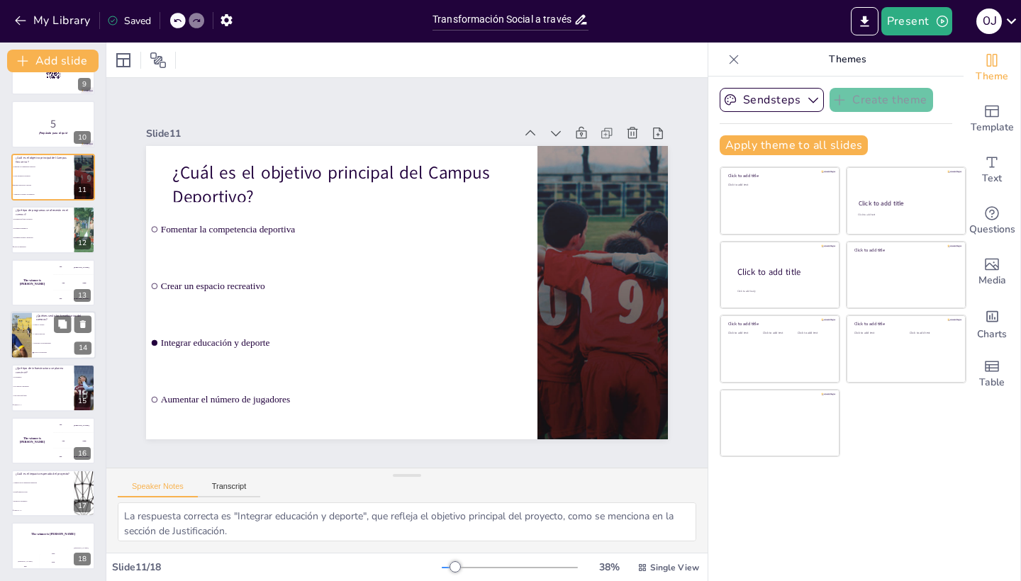
click at [46, 343] on span "Personas con discapacidad" at bounding box center [64, 343] width 61 height 2
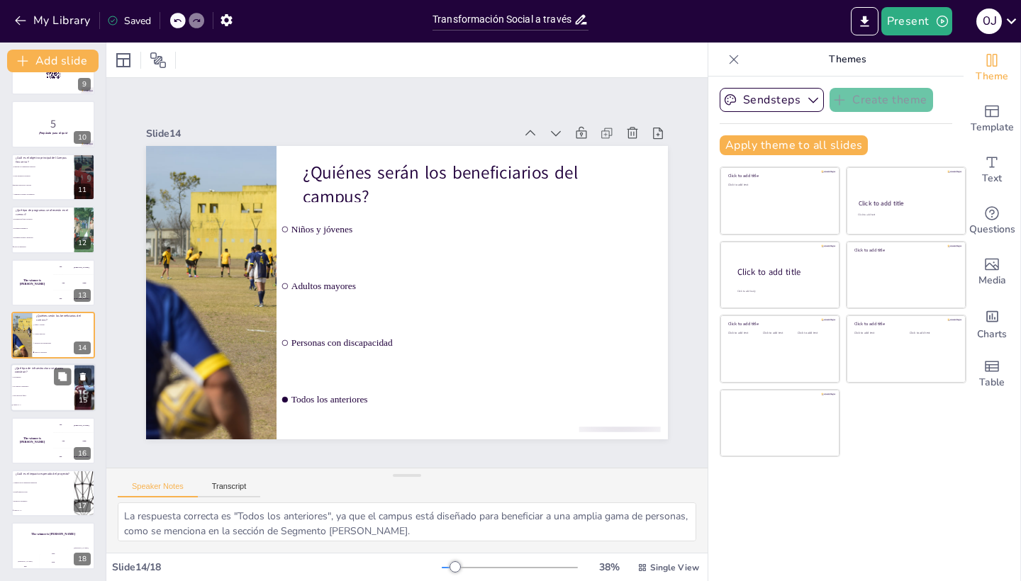
click at [35, 408] on li "Ambas 2 y 3" at bounding box center [43, 405] width 64 height 9
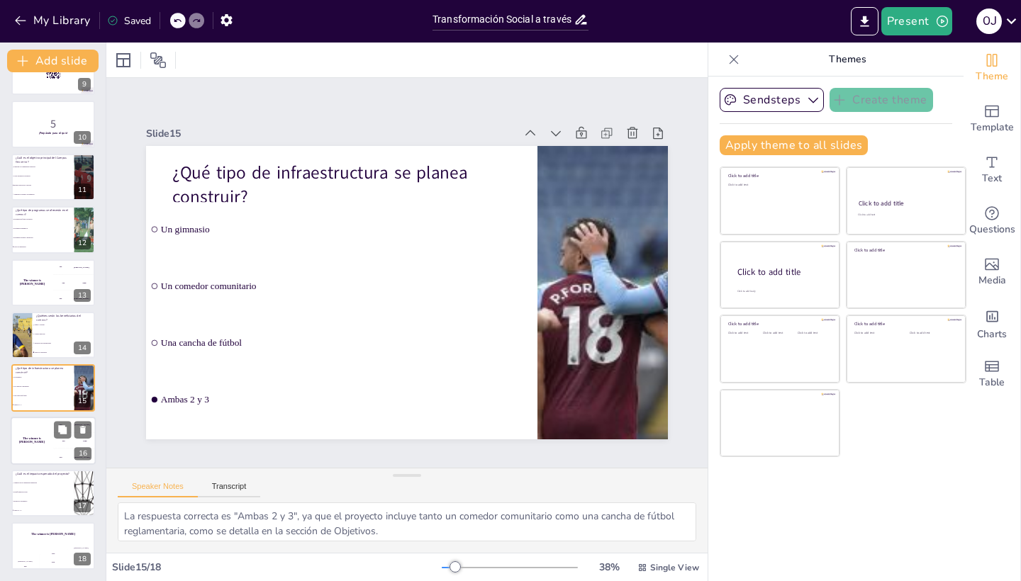
click at [42, 444] on div "The winner is [PERSON_NAME]" at bounding box center [32, 441] width 43 height 48
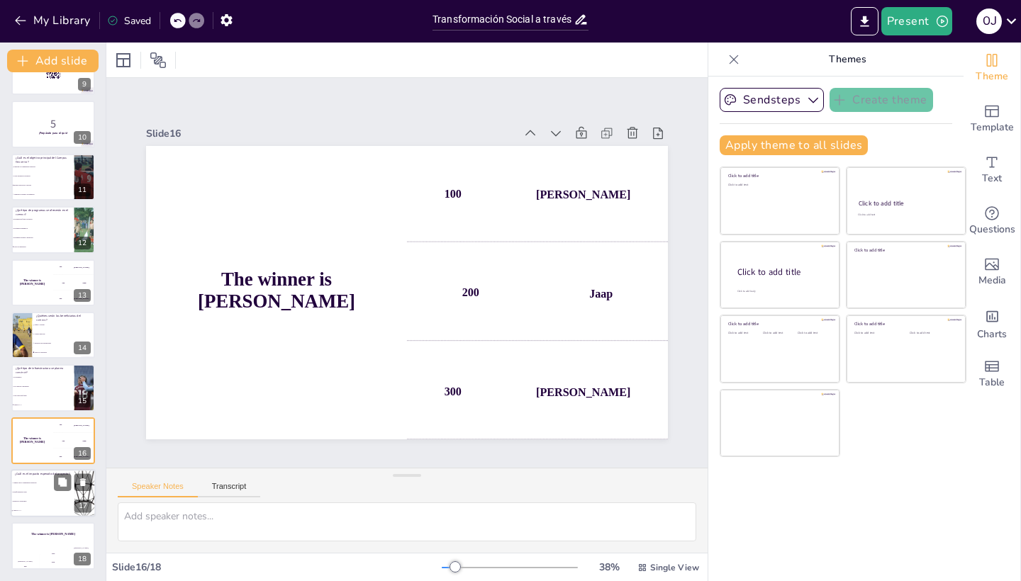
click at [47, 477] on div "¿Cuál es el impacto esperado del proyecto?" at bounding box center [42, 475] width 55 height 6
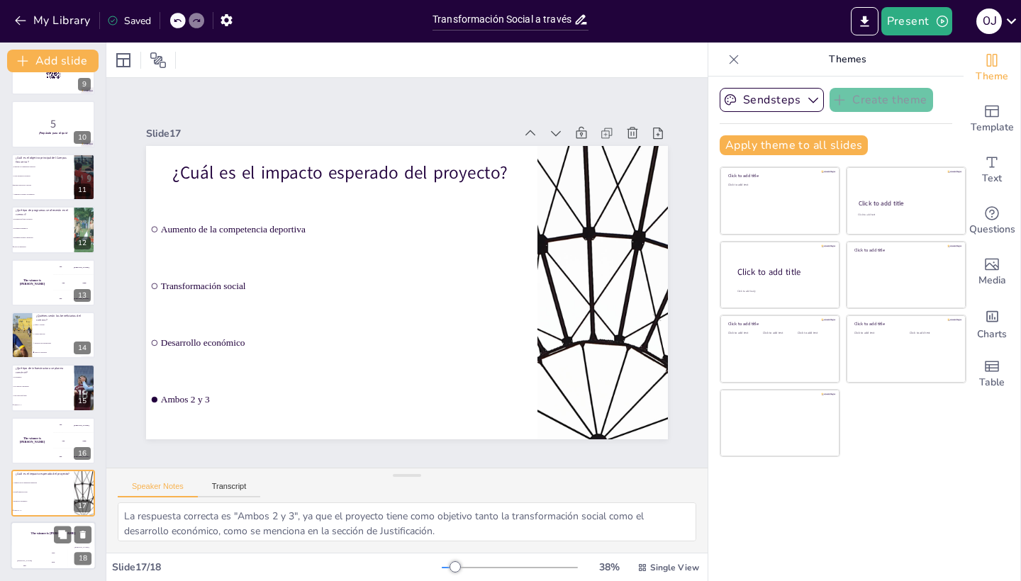
click at [47, 533] on h4 "The winner is [PERSON_NAME]" at bounding box center [53, 534] width 85 height 4
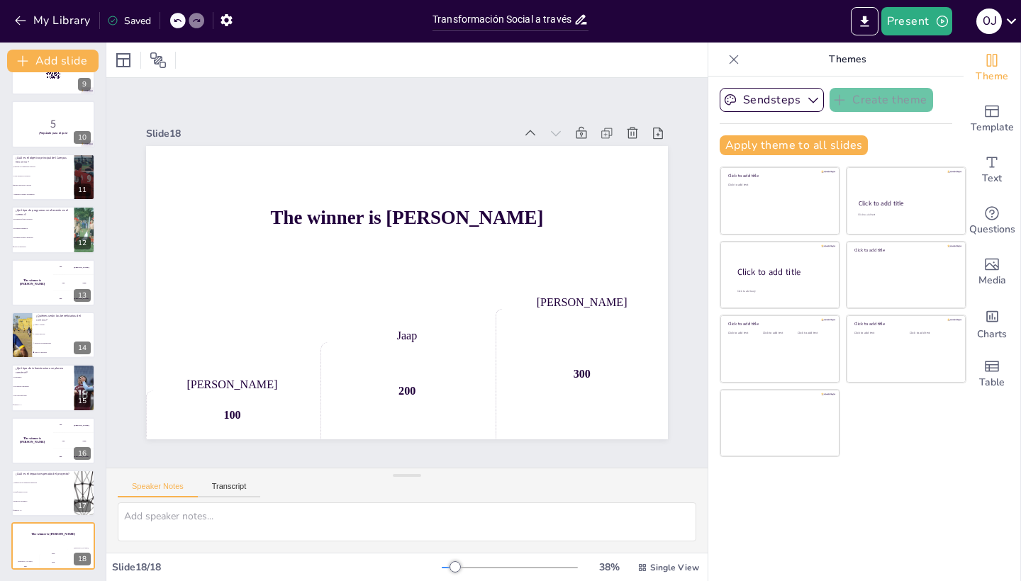
scroll to position [0, 0]
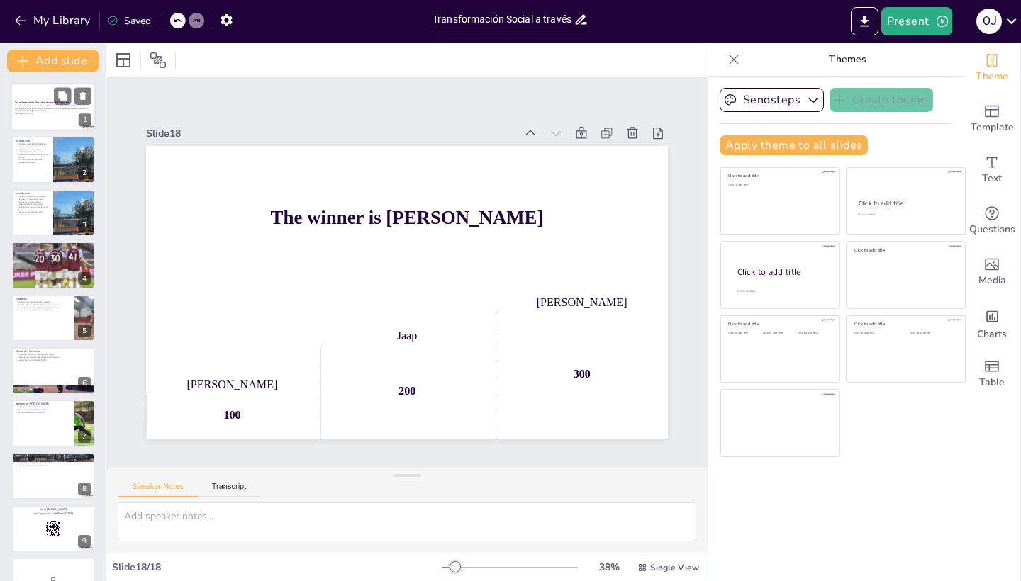
click at [43, 118] on div at bounding box center [53, 107] width 85 height 48
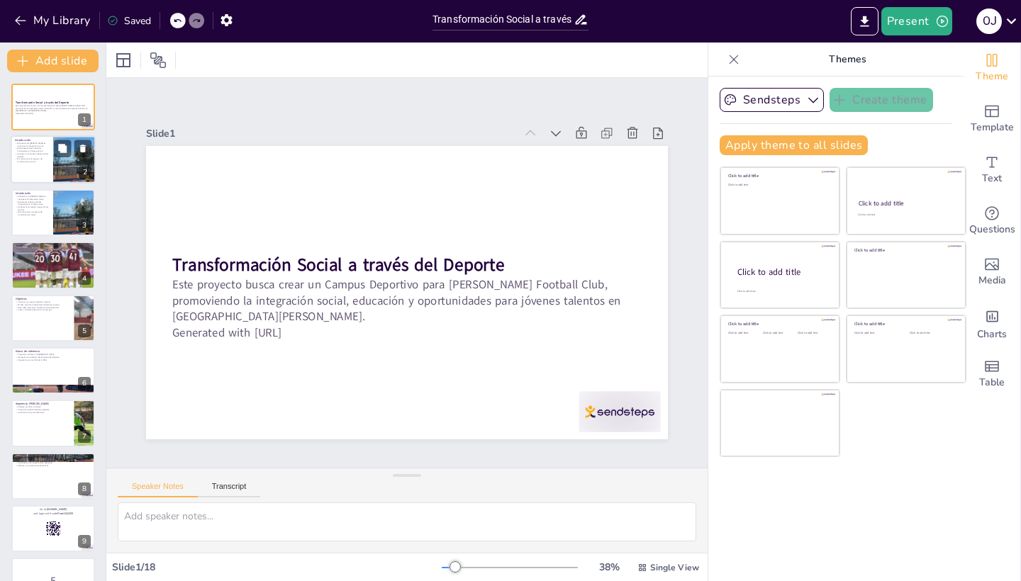
click at [44, 157] on p "Se busca la formación integral de los jóvenes." at bounding box center [32, 155] width 34 height 5
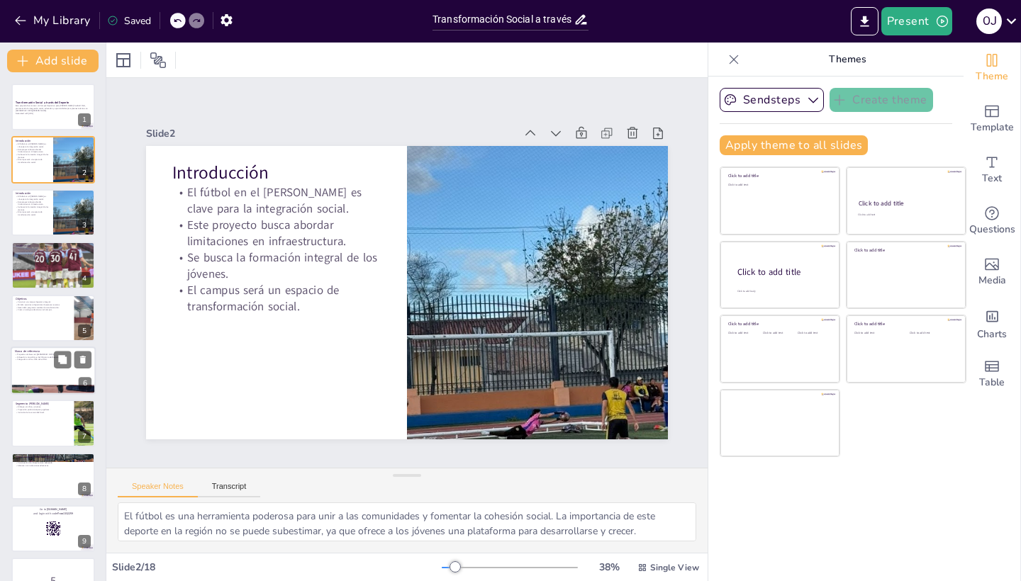
scroll to position [47, 0]
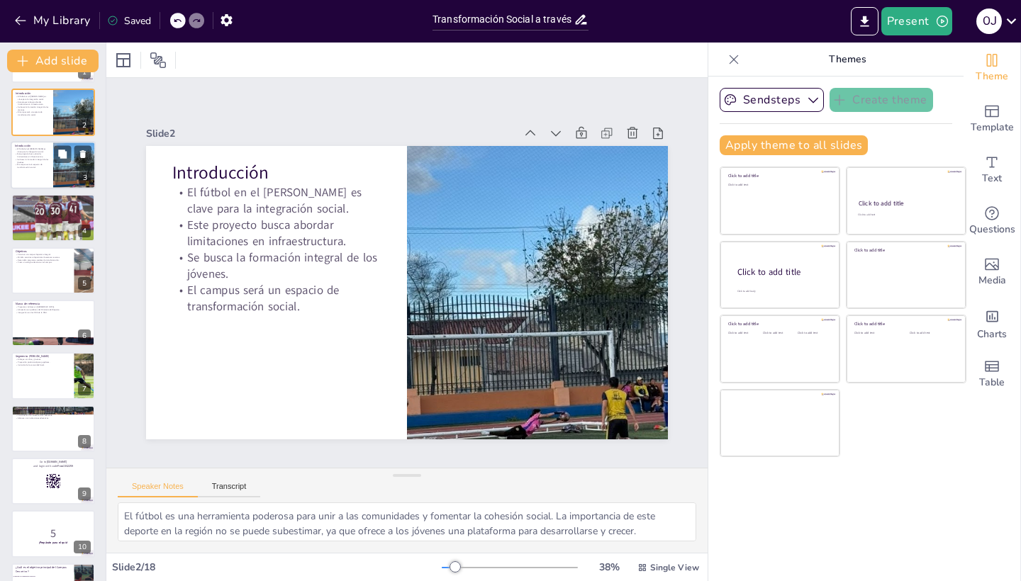
click at [46, 167] on p "El campus será un espacio de transformación social." at bounding box center [32, 165] width 34 height 5
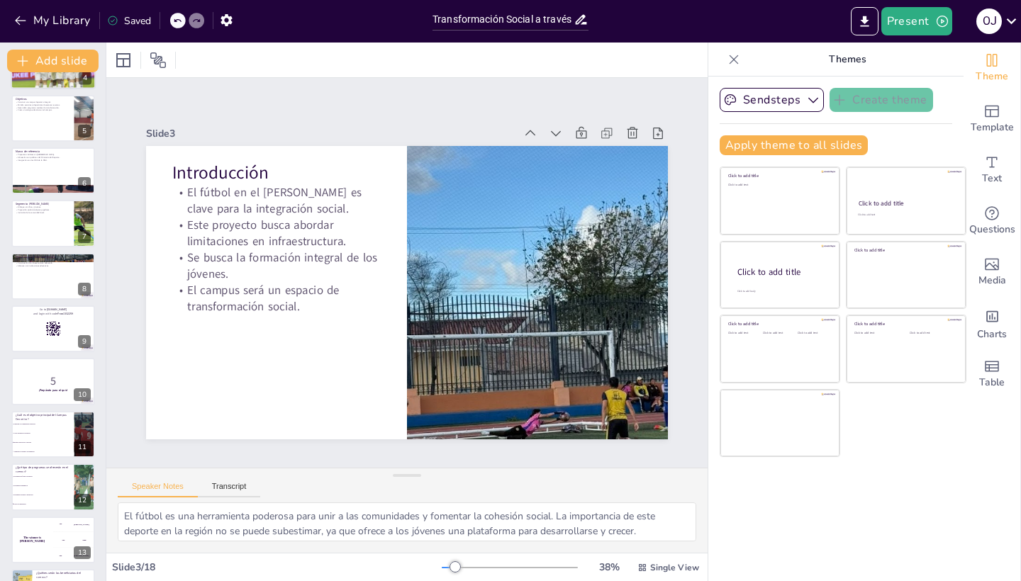
scroll to position [135, 0]
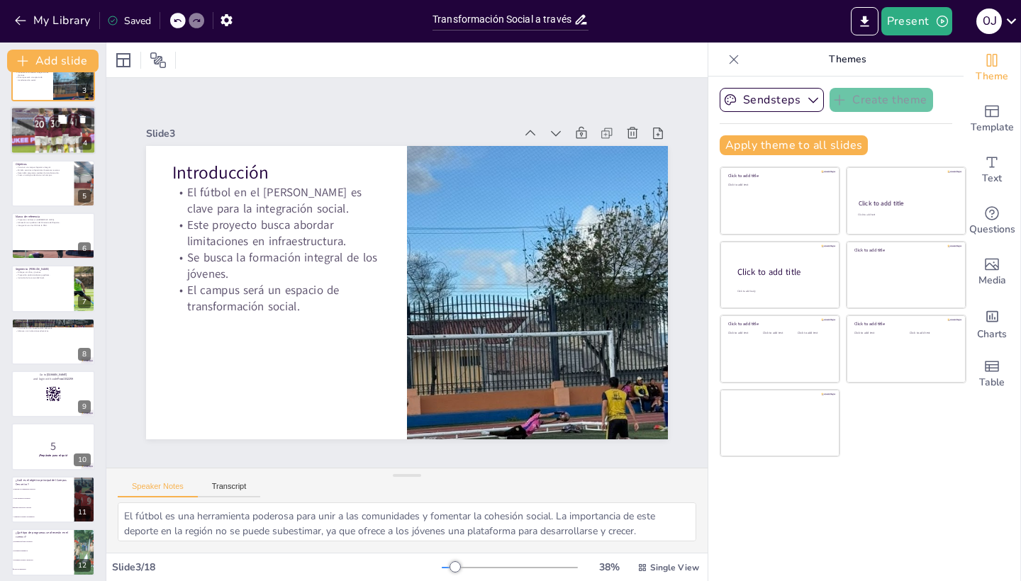
click at [30, 135] on div at bounding box center [53, 130] width 85 height 83
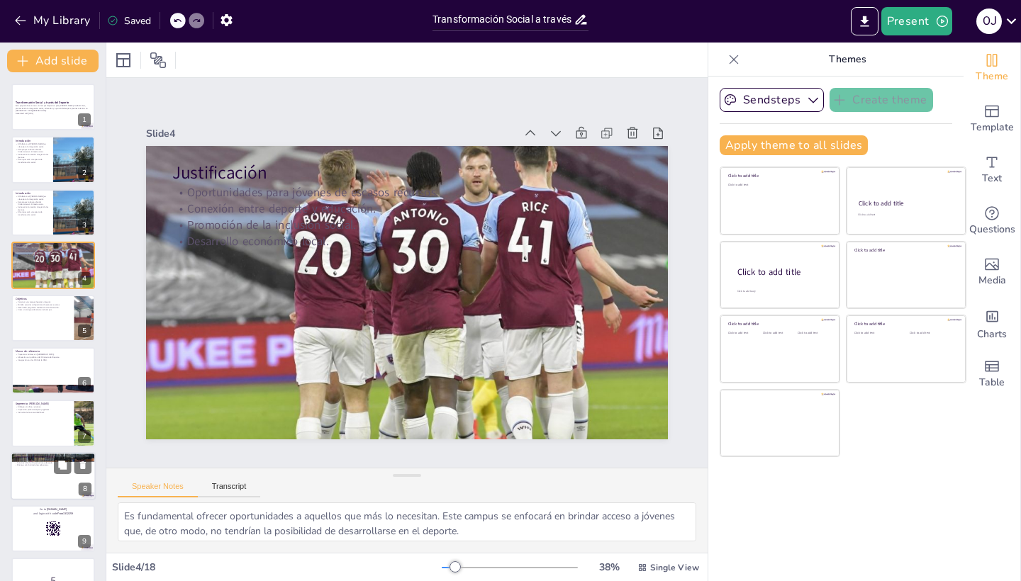
scroll to position [167, 0]
click at [49, 452] on div at bounding box center [53, 476] width 85 height 48
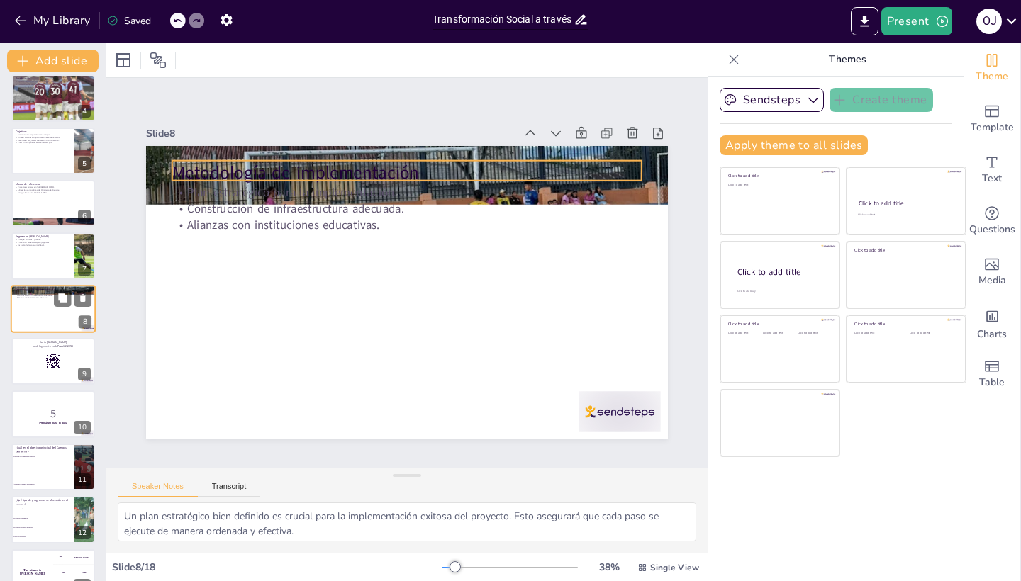
scroll to position [149, 0]
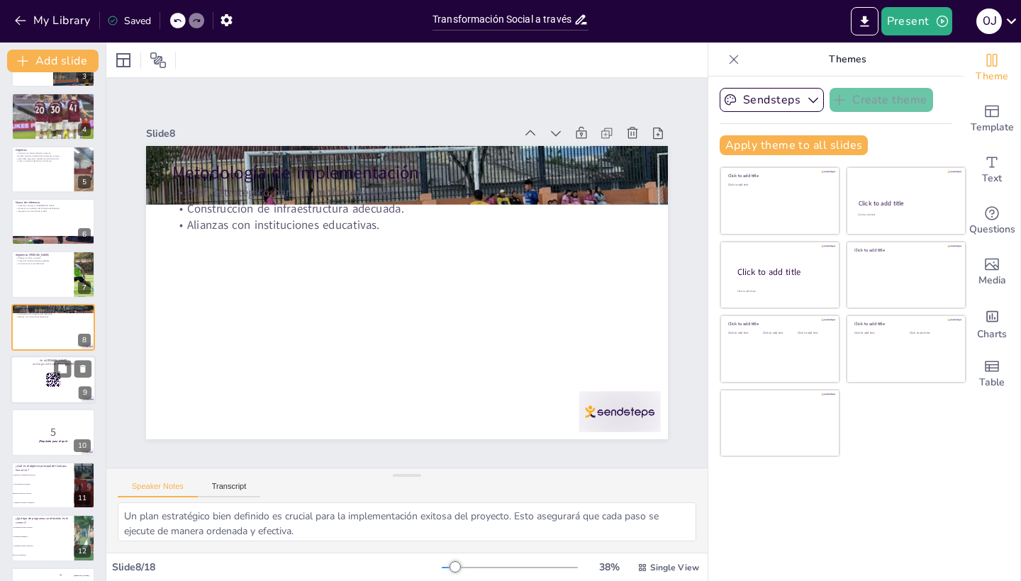
click at [50, 357] on div "Go to [DOMAIN_NAME] and login with code Free1332259 9" at bounding box center [53, 380] width 85 height 48
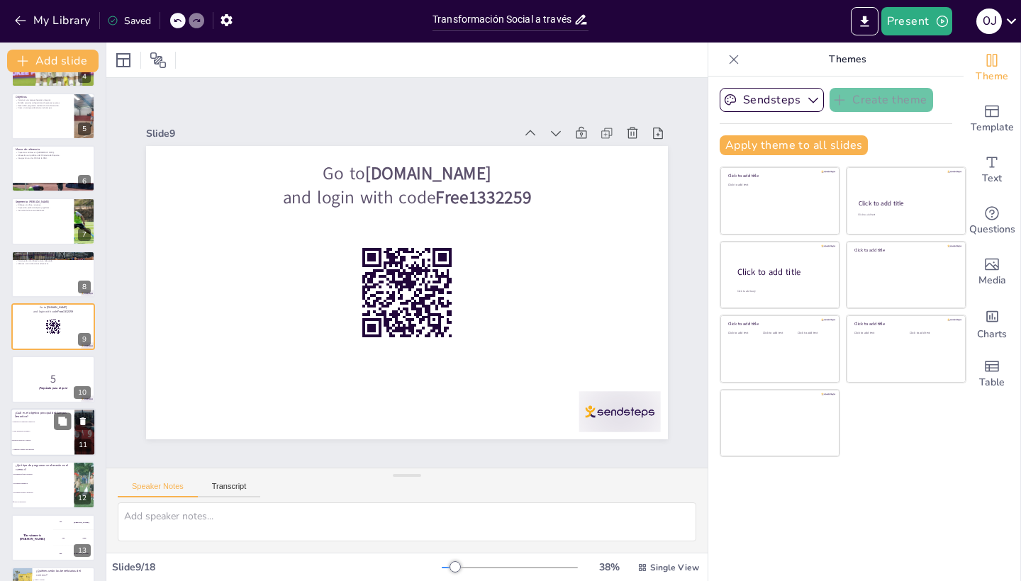
scroll to position [330, 0]
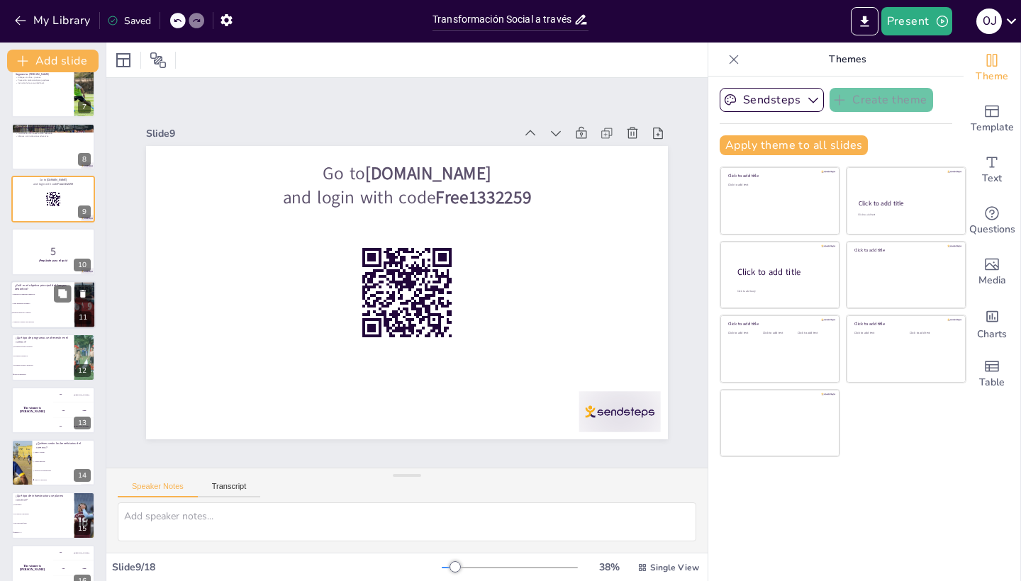
click at [45, 314] on li "Integrar educación y deporte" at bounding box center [43, 312] width 64 height 9
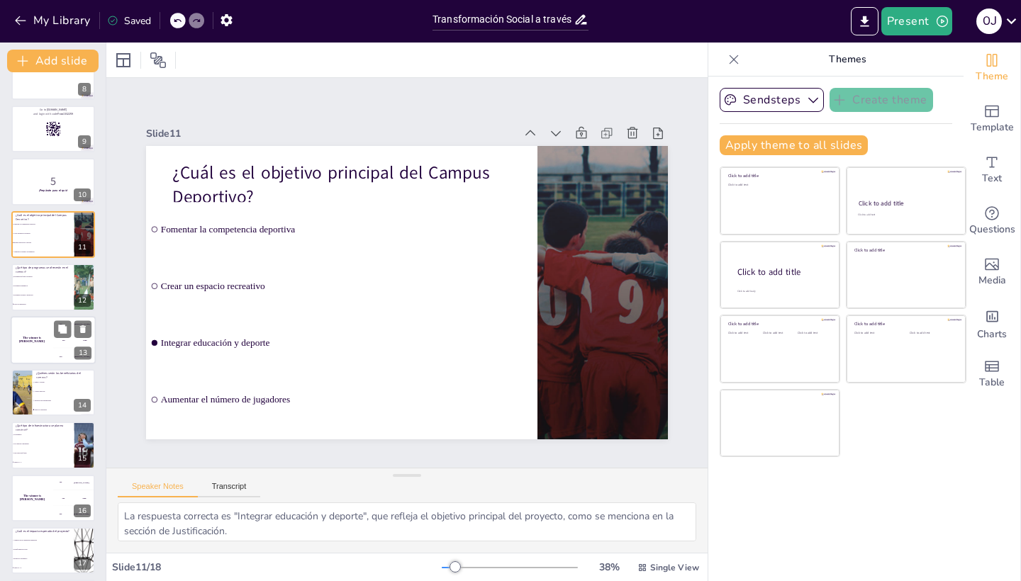
scroll to position [407, 0]
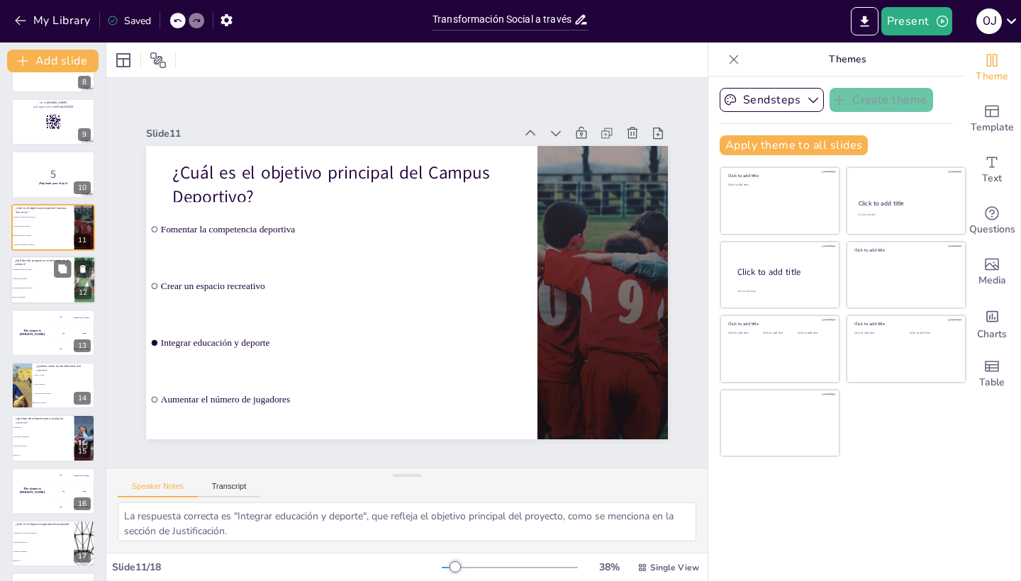
click at [30, 268] on li "Programas de fútbol recreativo" at bounding box center [43, 269] width 64 height 9
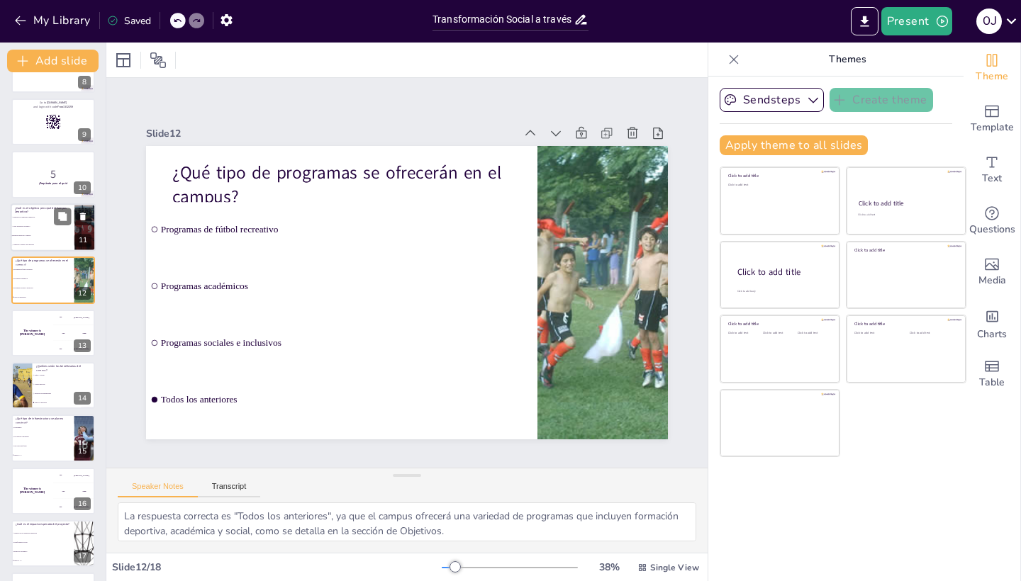
scroll to position [360, 0]
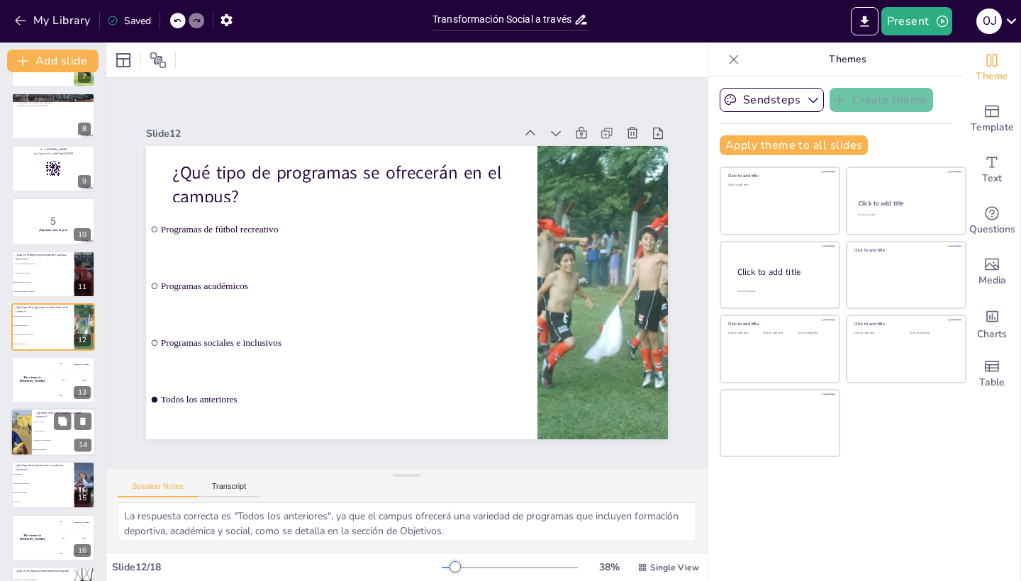
click at [45, 437] on li "Personas con discapacidad" at bounding box center [64, 440] width 64 height 9
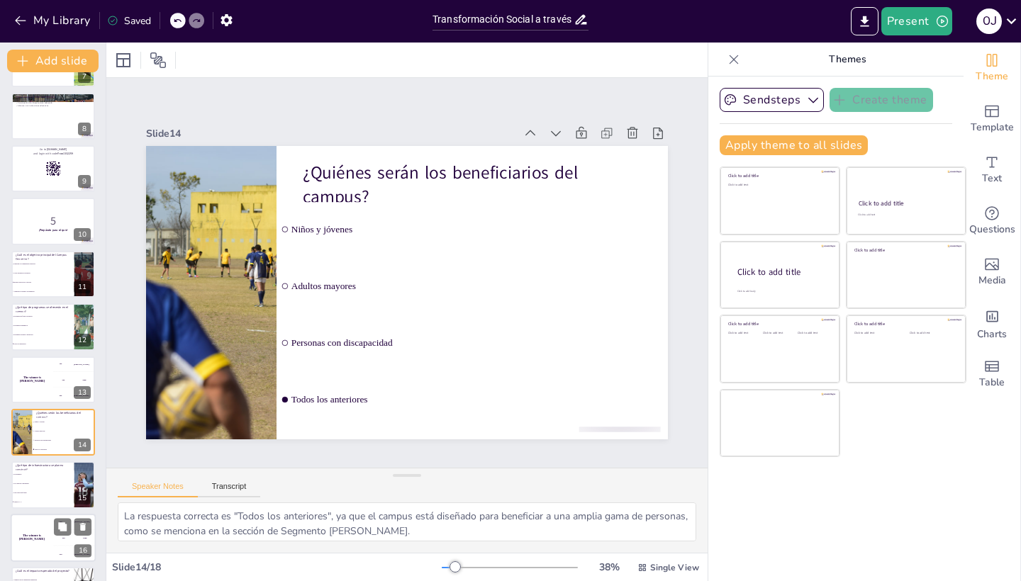
scroll to position [457, 0]
